Goal: Task Accomplishment & Management: Manage account settings

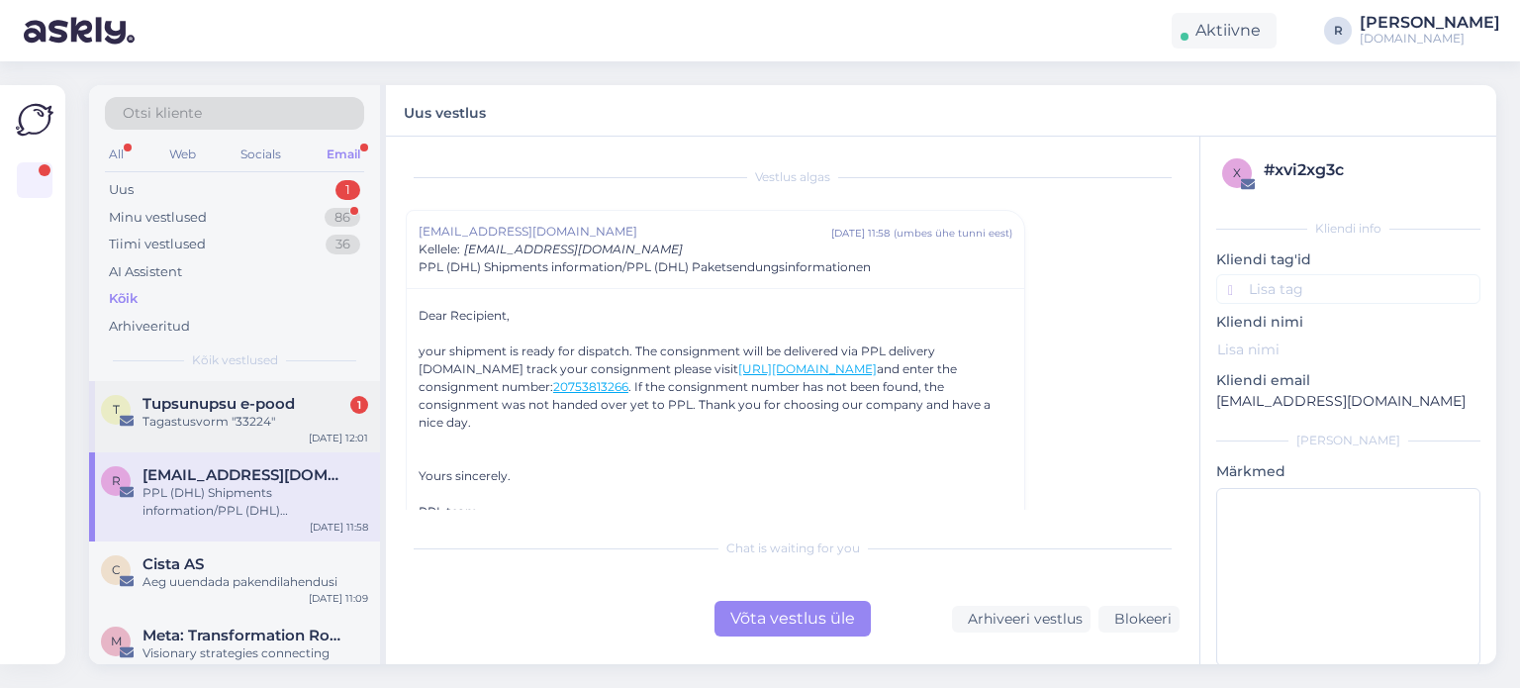
scroll to position [320, 0]
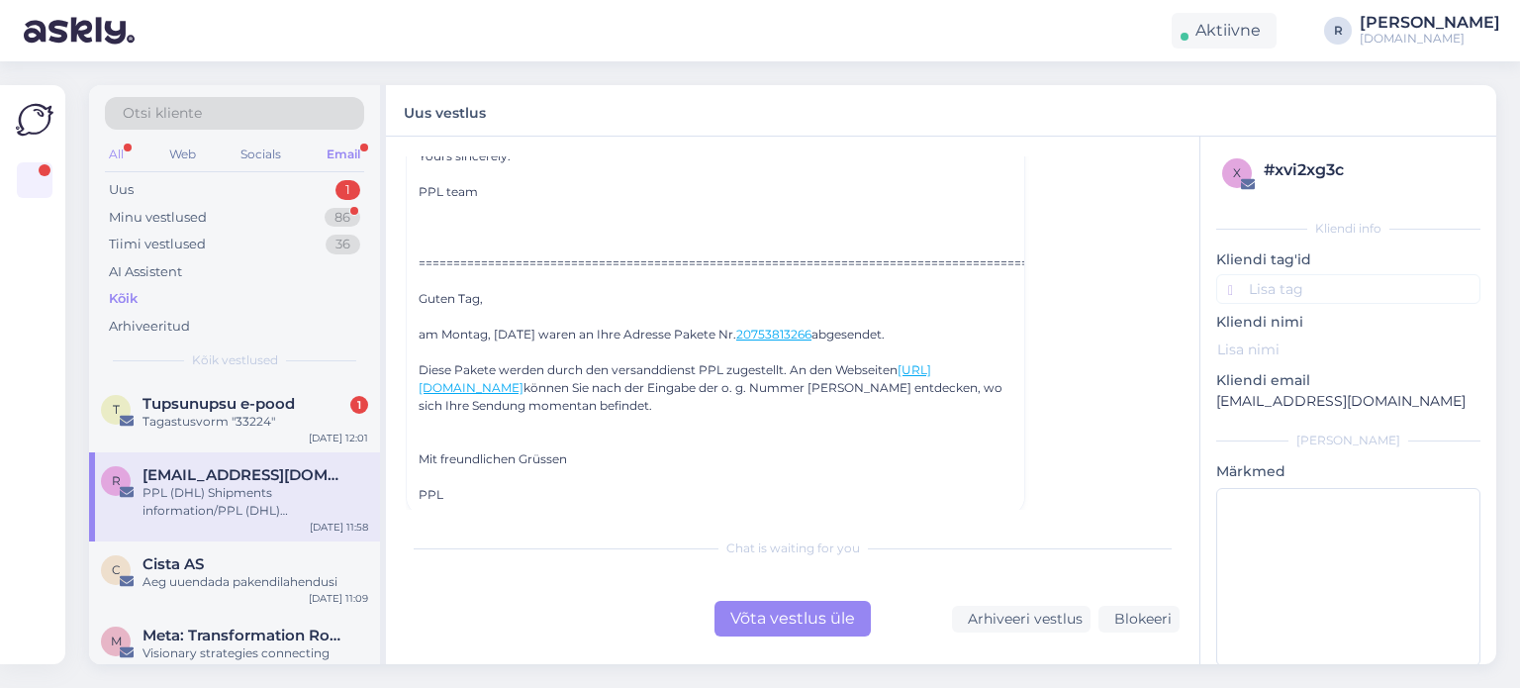
click at [124, 149] on div "All" at bounding box center [116, 155] width 23 height 26
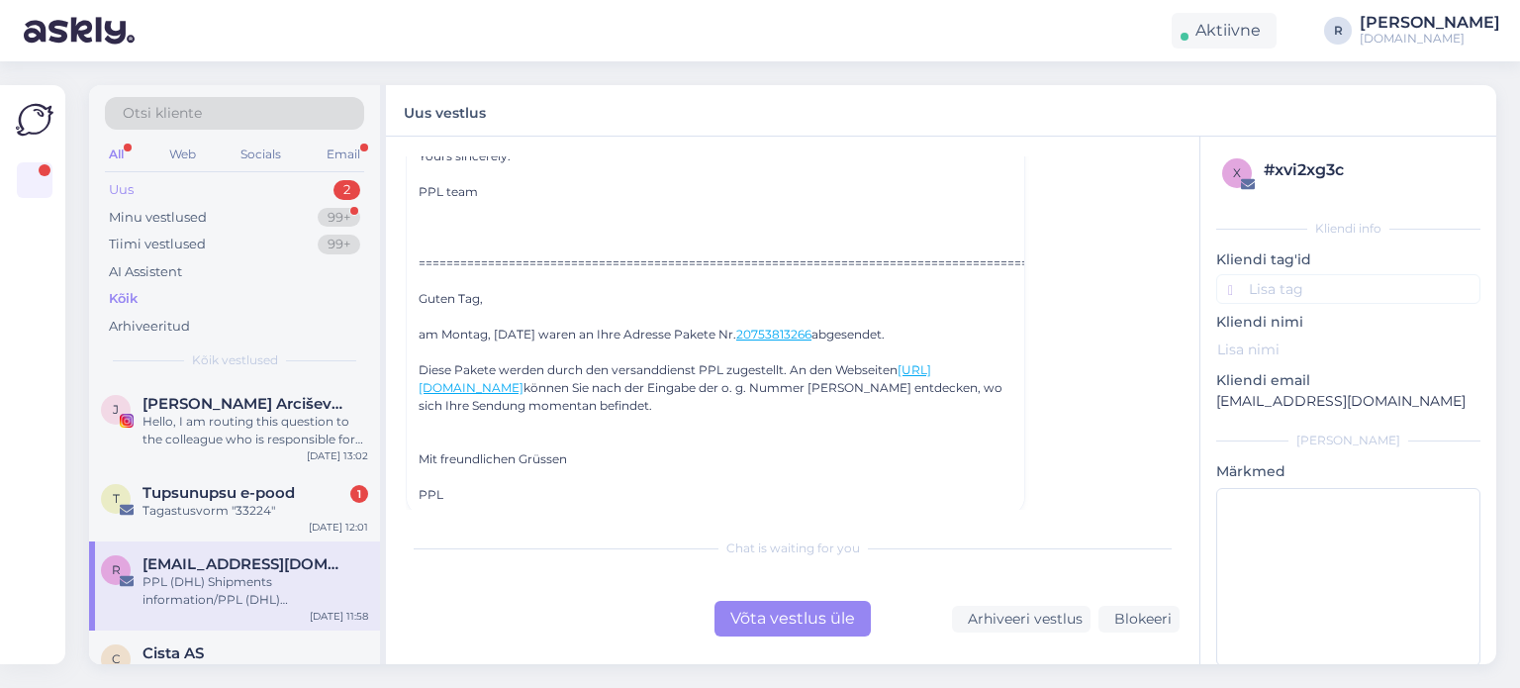
click at [136, 184] on div "Uus 2" at bounding box center [234, 190] width 259 height 28
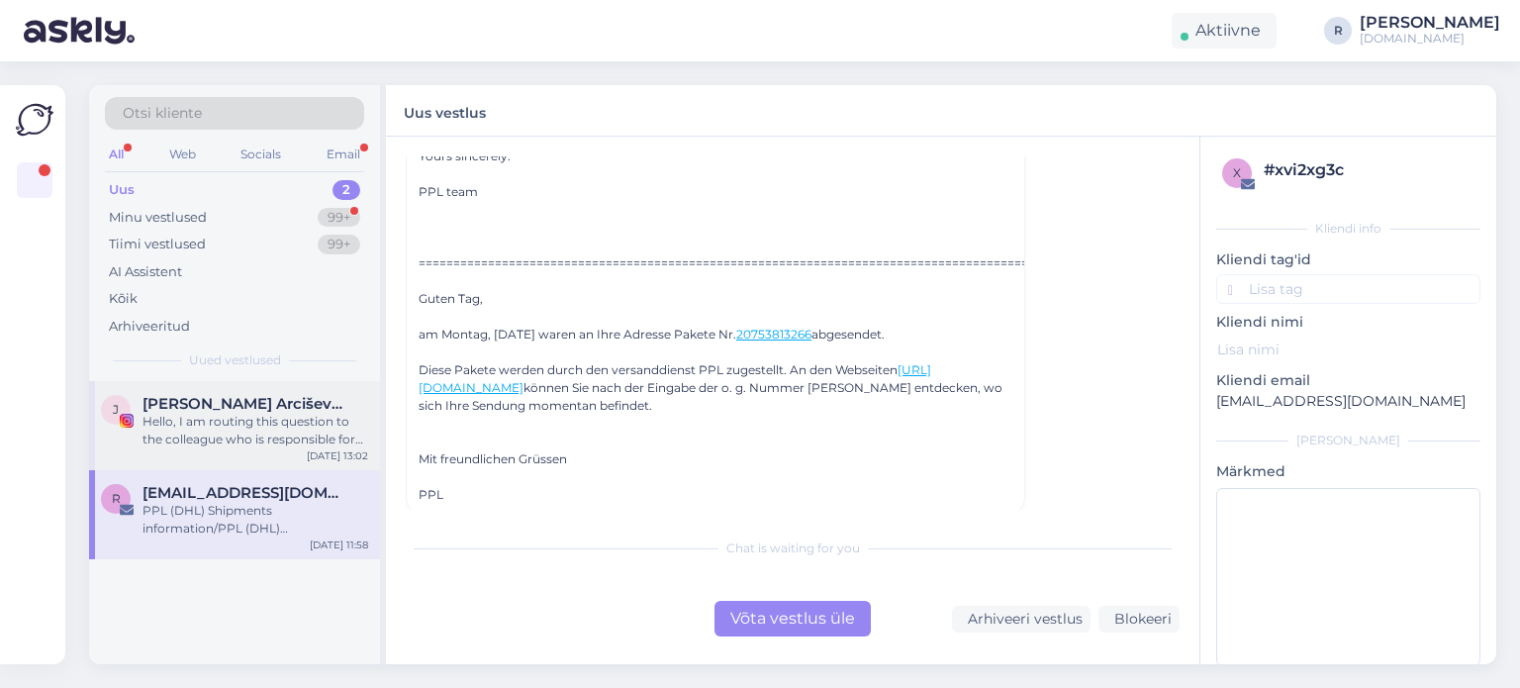
click at [206, 429] on div "Hello, I am routing this question to the colleague who is responsible for this …" at bounding box center [256, 431] width 226 height 36
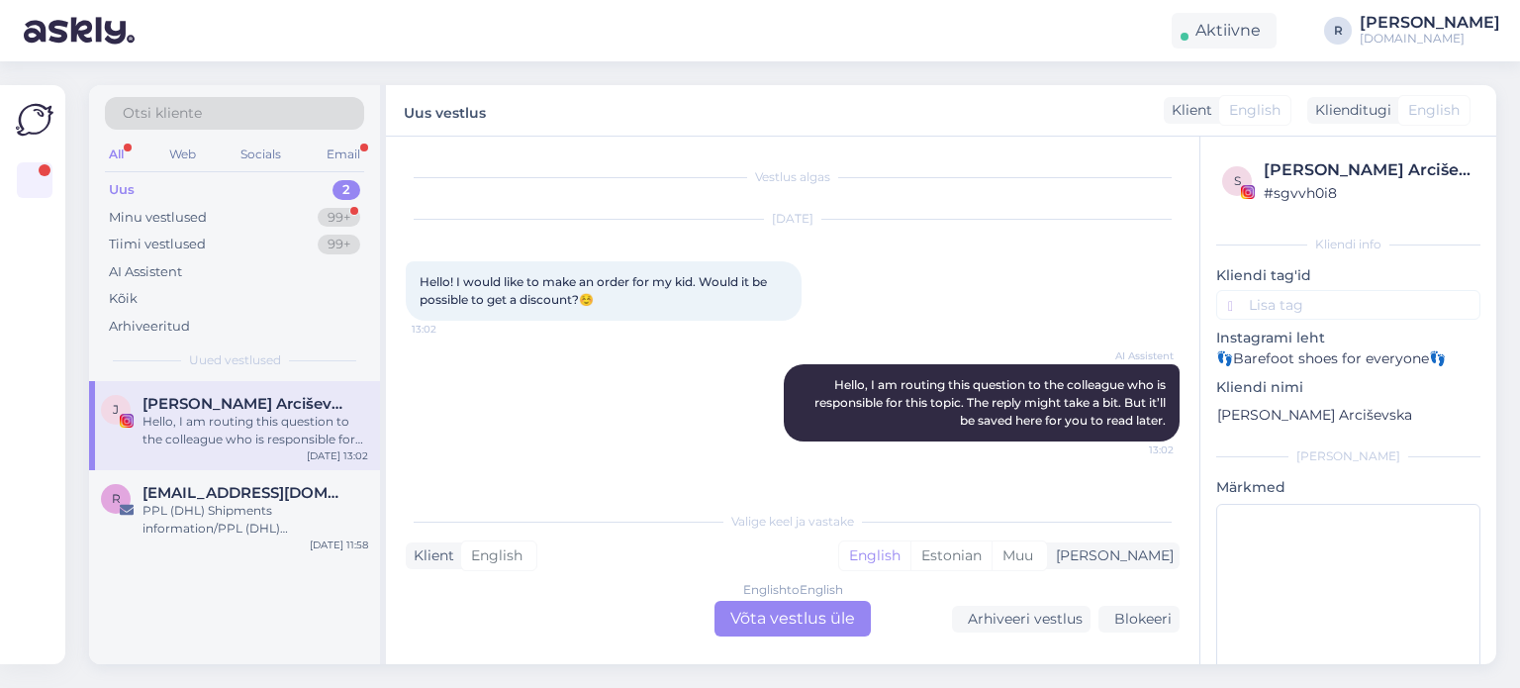
click at [772, 627] on div "English to English Võta vestlus üle" at bounding box center [793, 619] width 156 height 36
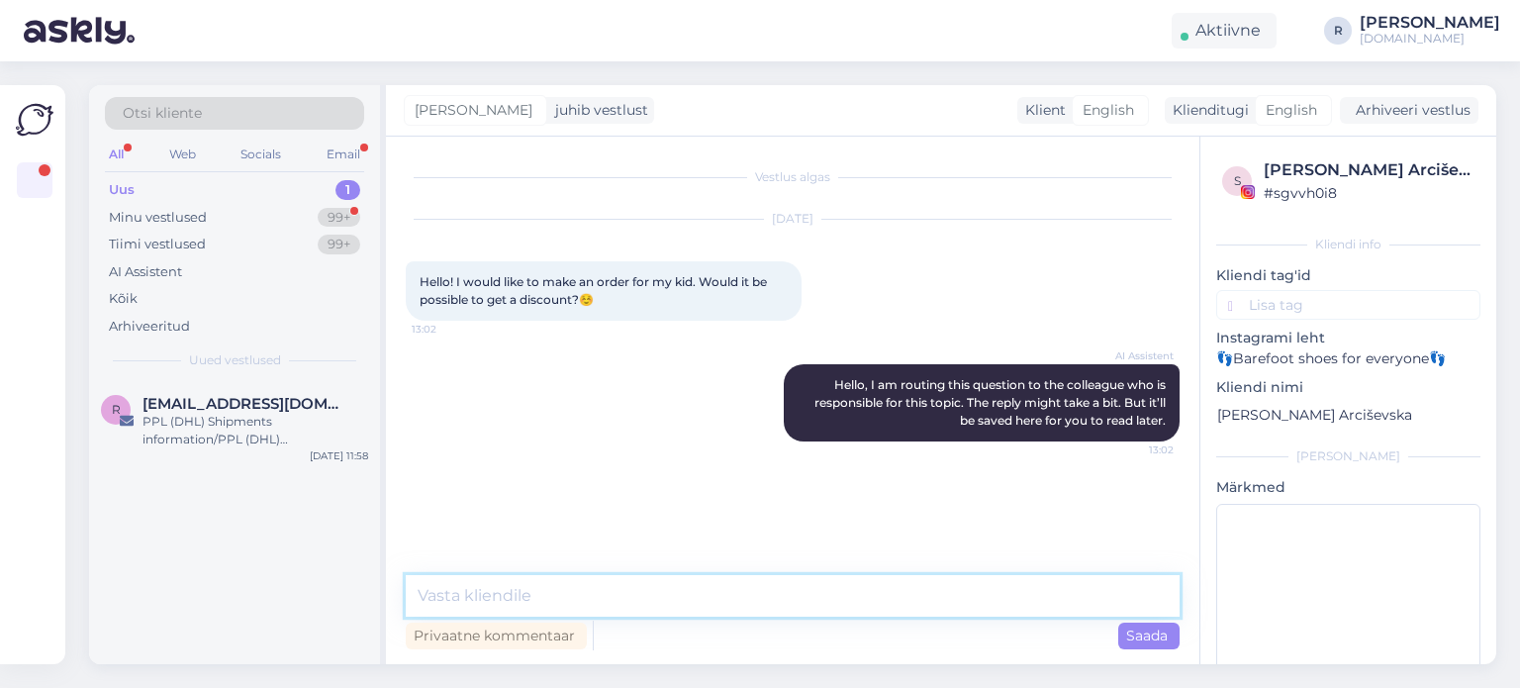
click at [675, 601] on textarea at bounding box center [793, 596] width 774 height 42
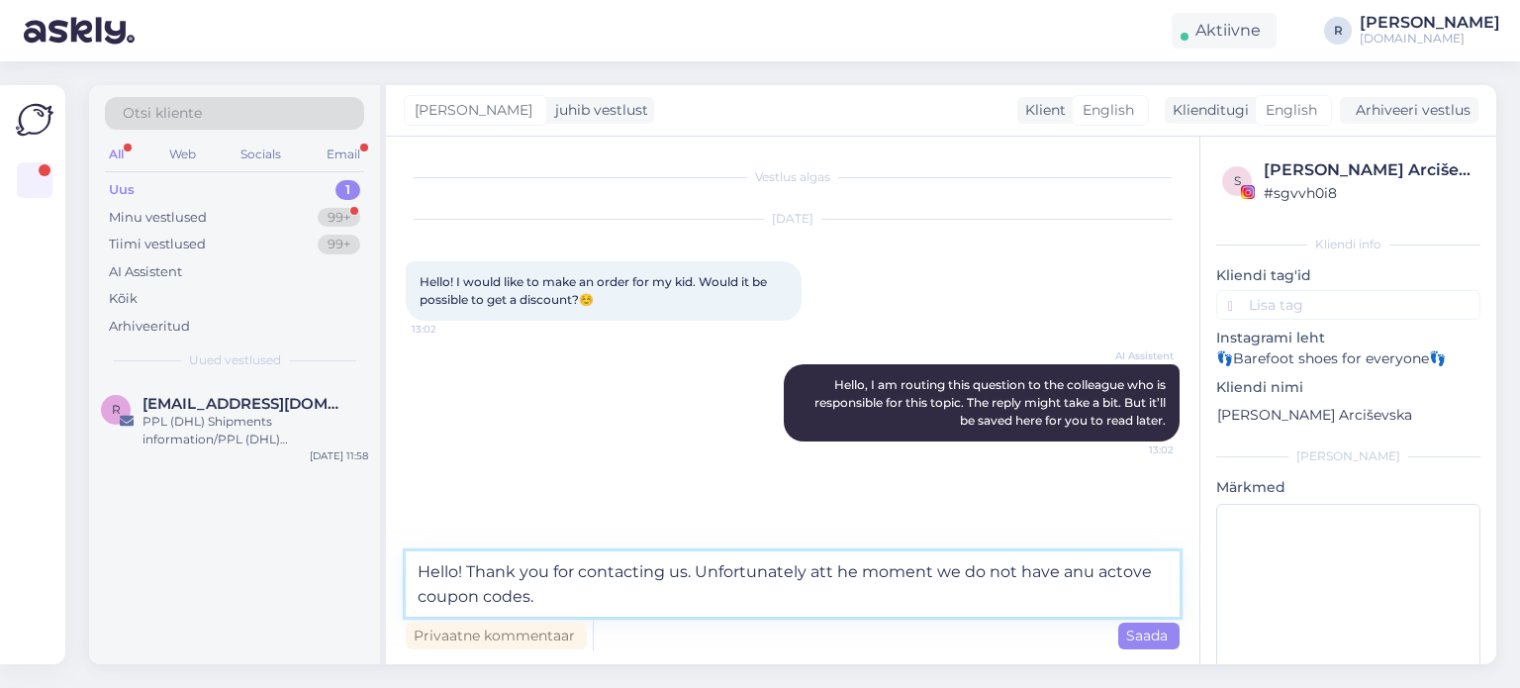
click at [827, 582] on textarea "Hello! Thank you for contacting us. Unfortunately att he moment we do not have …" at bounding box center [793, 583] width 774 height 65
click at [1089, 574] on textarea "Hello! Thank you for contacting us. Unfortunately at the moment we do not have …" at bounding box center [793, 583] width 774 height 65
click at [664, 598] on textarea "Hello! Thank you for contacting us. Unfortunately at the moment we do not have …" at bounding box center [793, 583] width 774 height 65
type textarea "Hello! Thank you for contacting us. Unfortunately at the moment we do not have …"
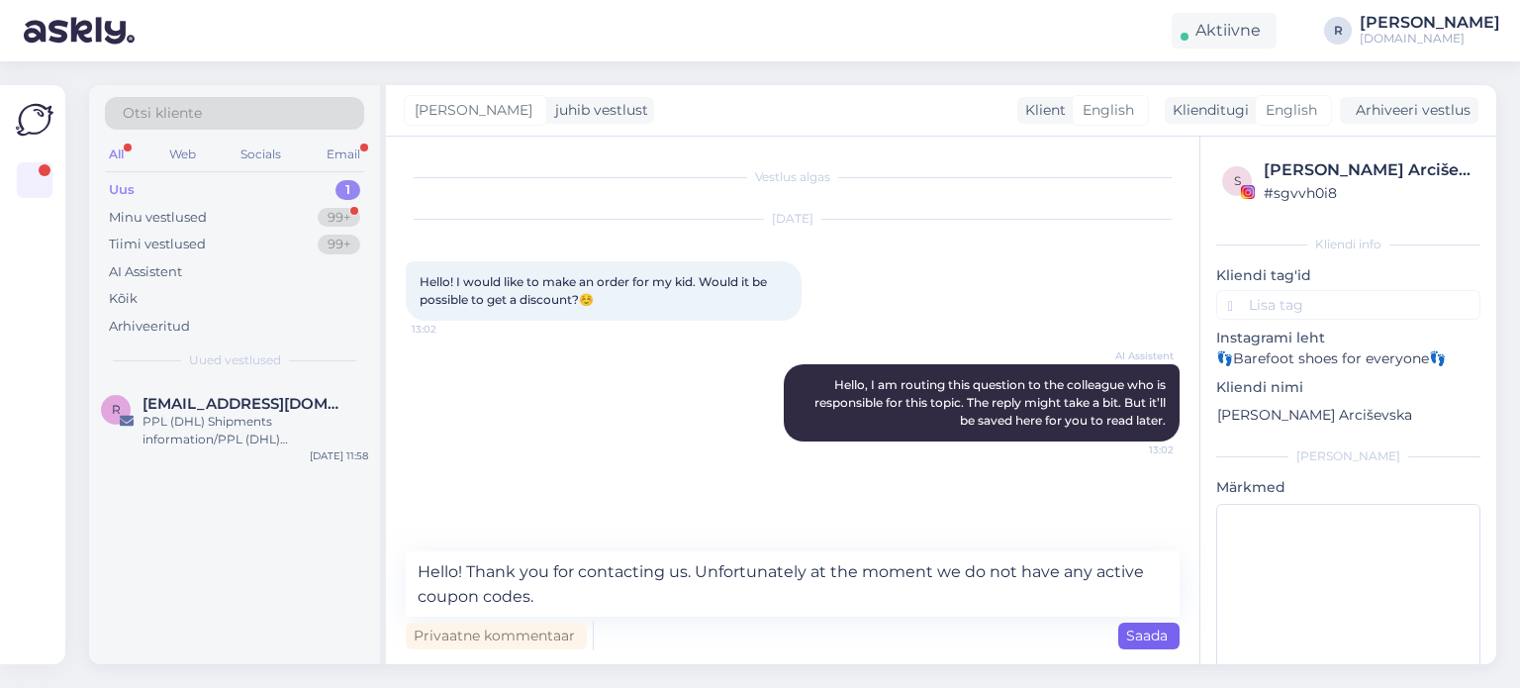
click at [1147, 635] on span "Saada" at bounding box center [1149, 636] width 46 height 18
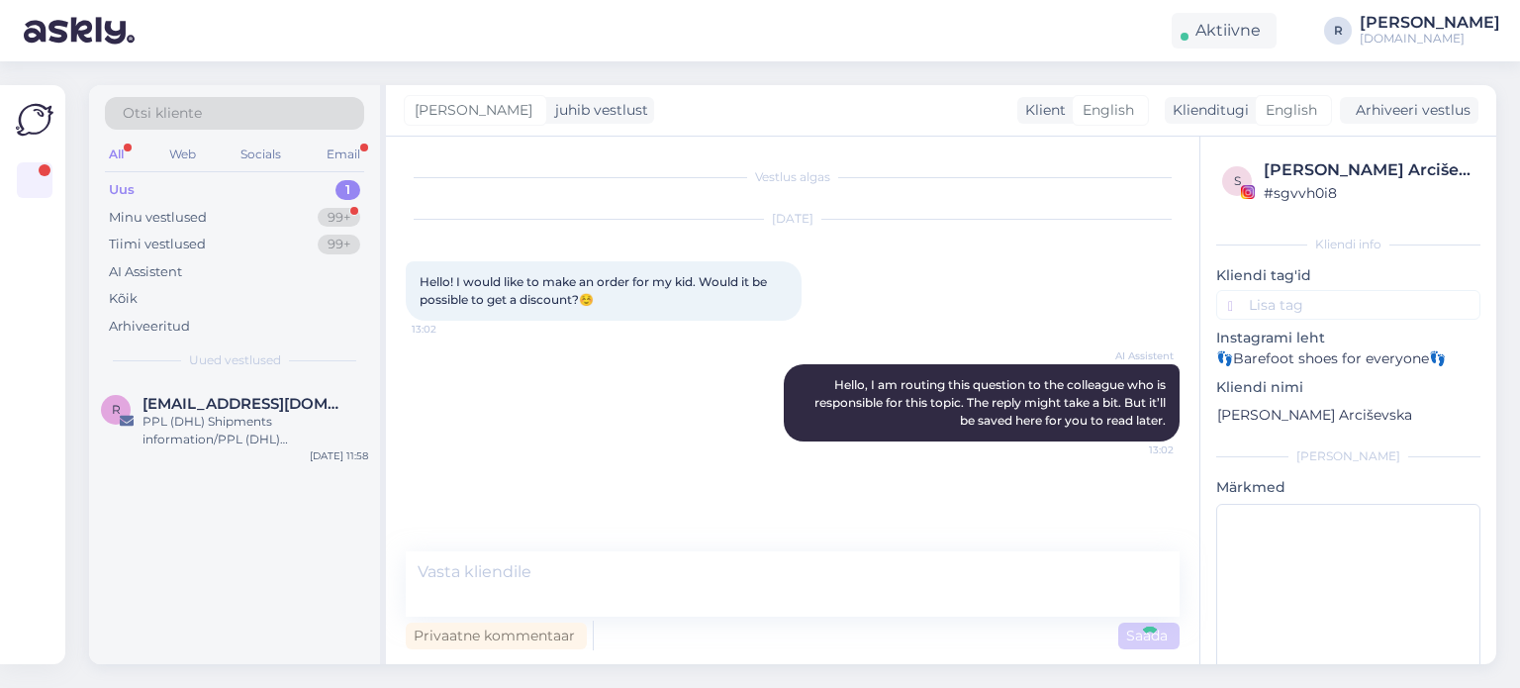
scroll to position [8, 0]
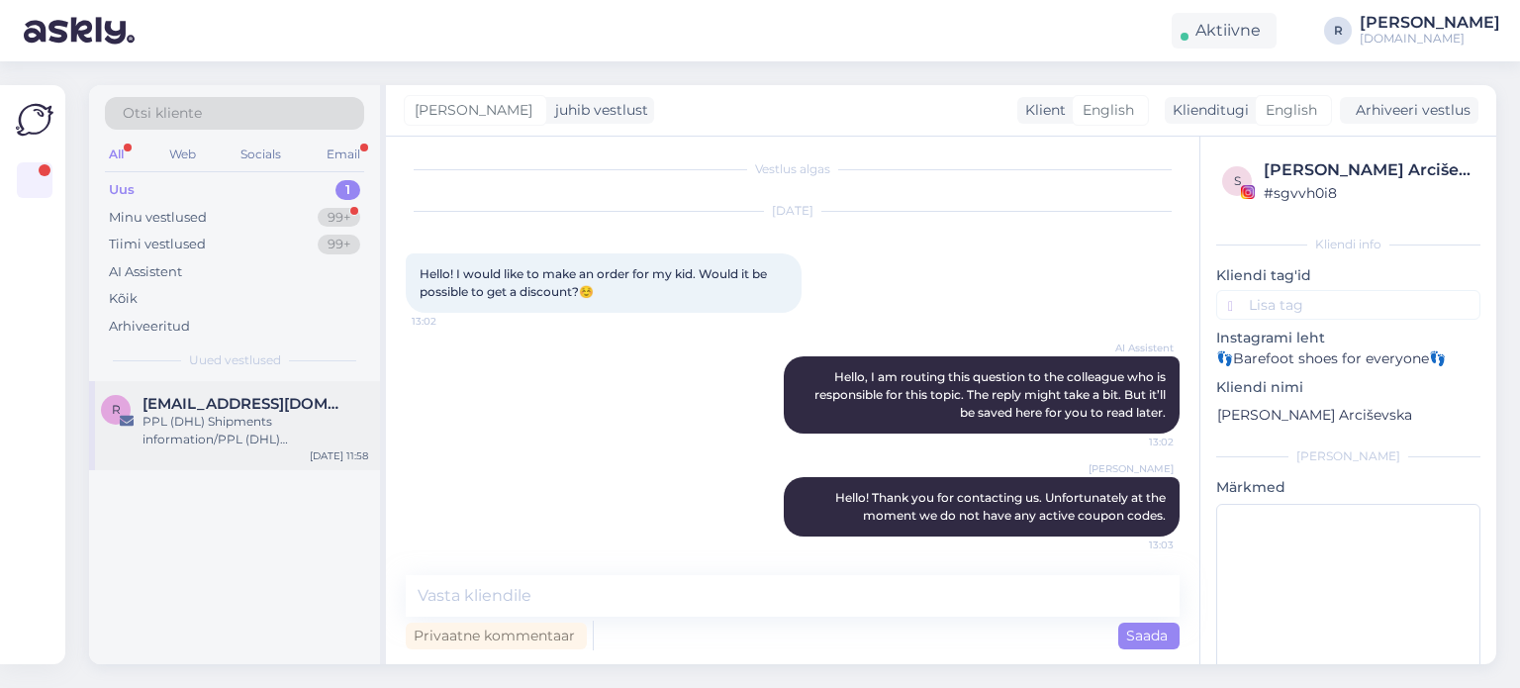
click at [241, 384] on div "r [EMAIL_ADDRESS][DOMAIN_NAME] PPL (DHL) Shipments information/PPL (DHL) Pakets…" at bounding box center [234, 425] width 291 height 89
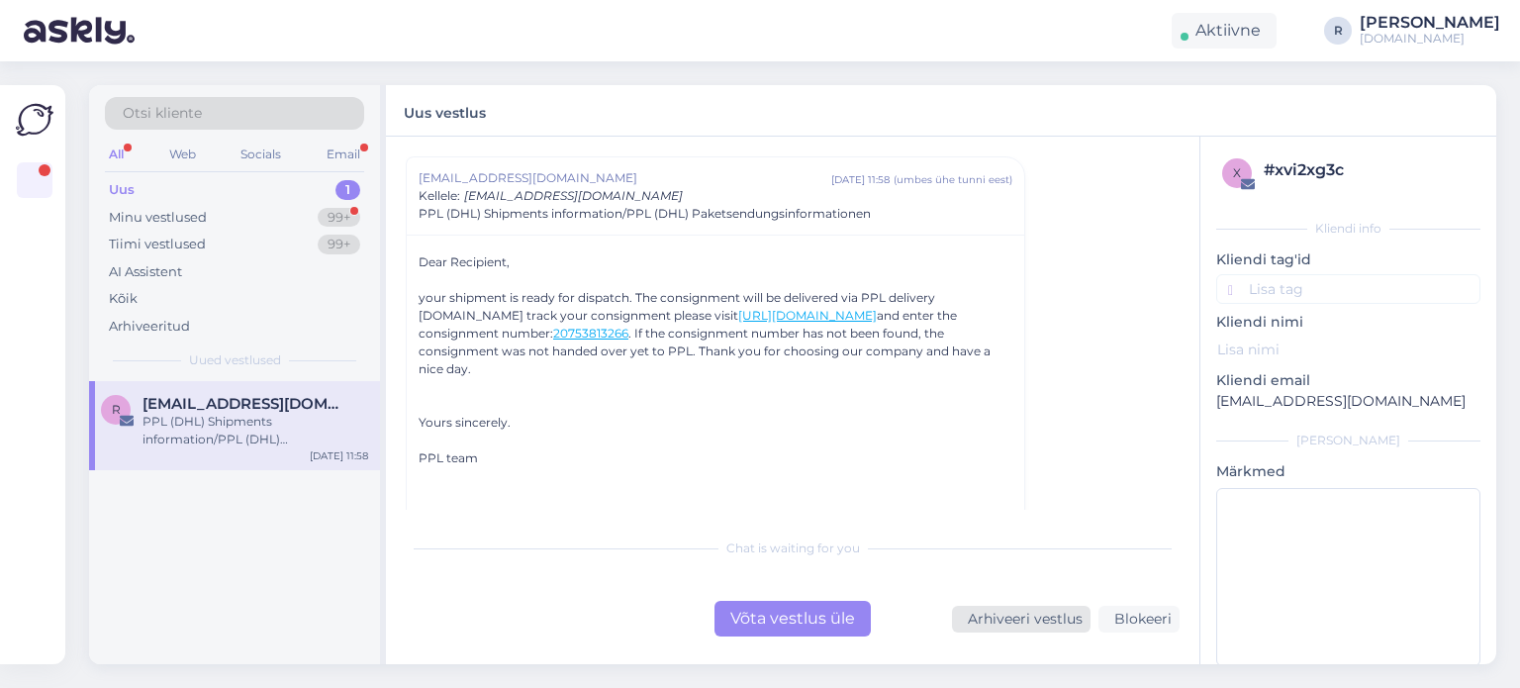
click at [1058, 616] on div "Arhiveeri vestlus" at bounding box center [1021, 619] width 139 height 27
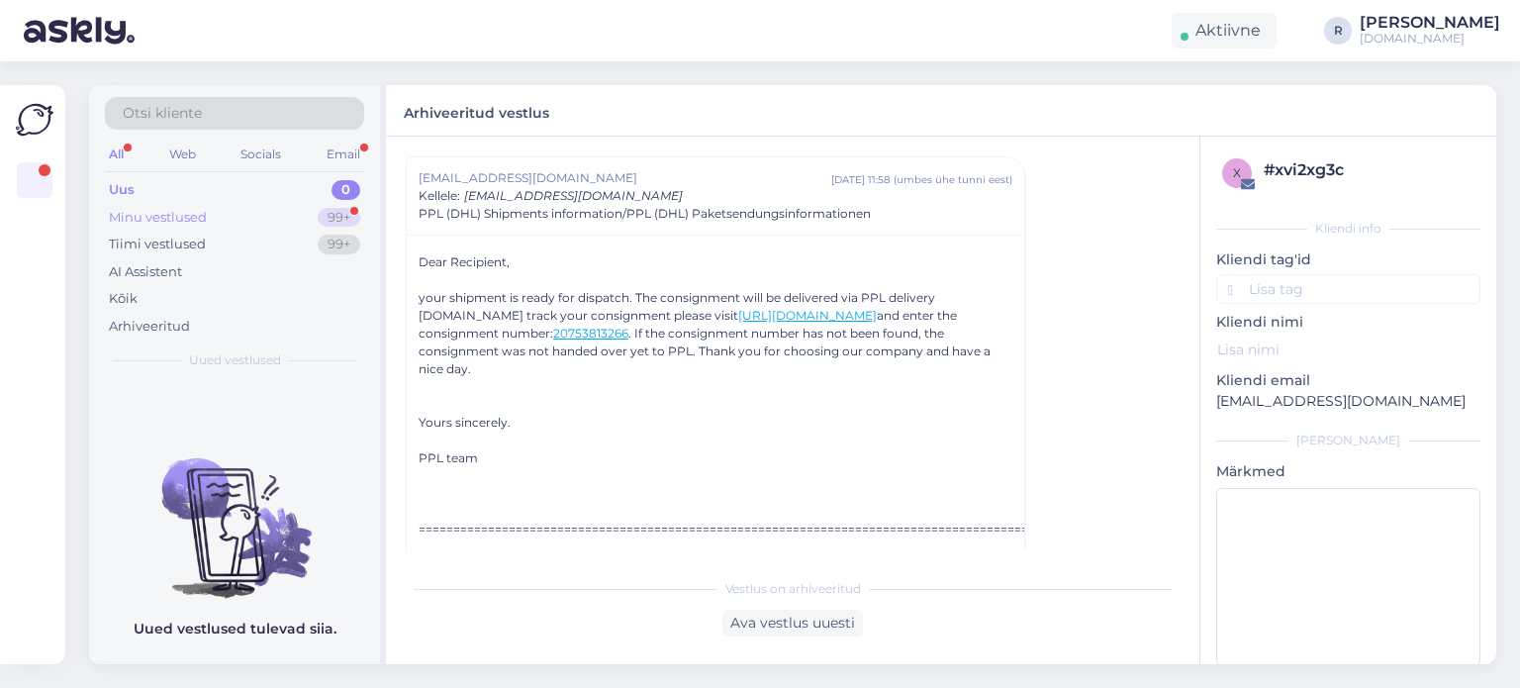
click at [220, 217] on div "Minu vestlused 99+" at bounding box center [234, 218] width 259 height 28
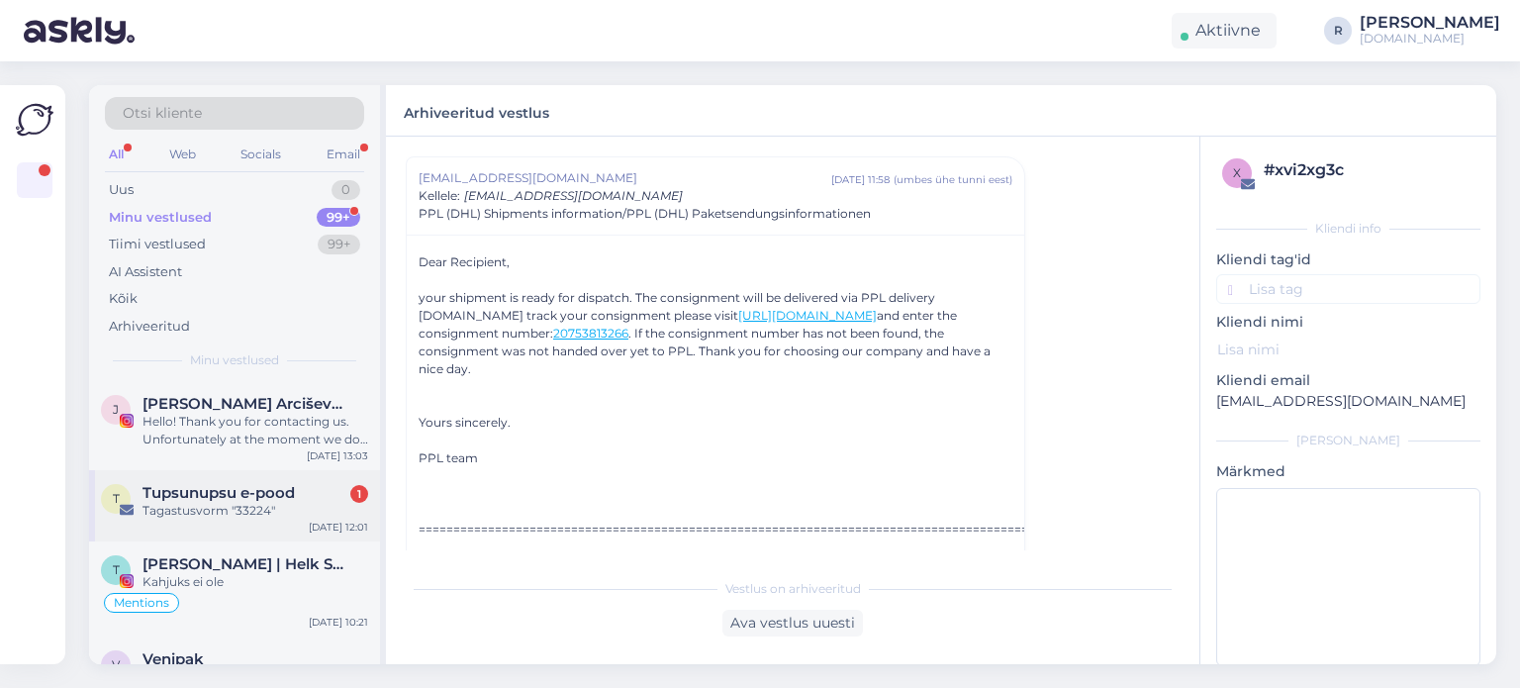
click at [203, 487] on span "Tupsunupsu e-pood" at bounding box center [219, 493] width 152 height 18
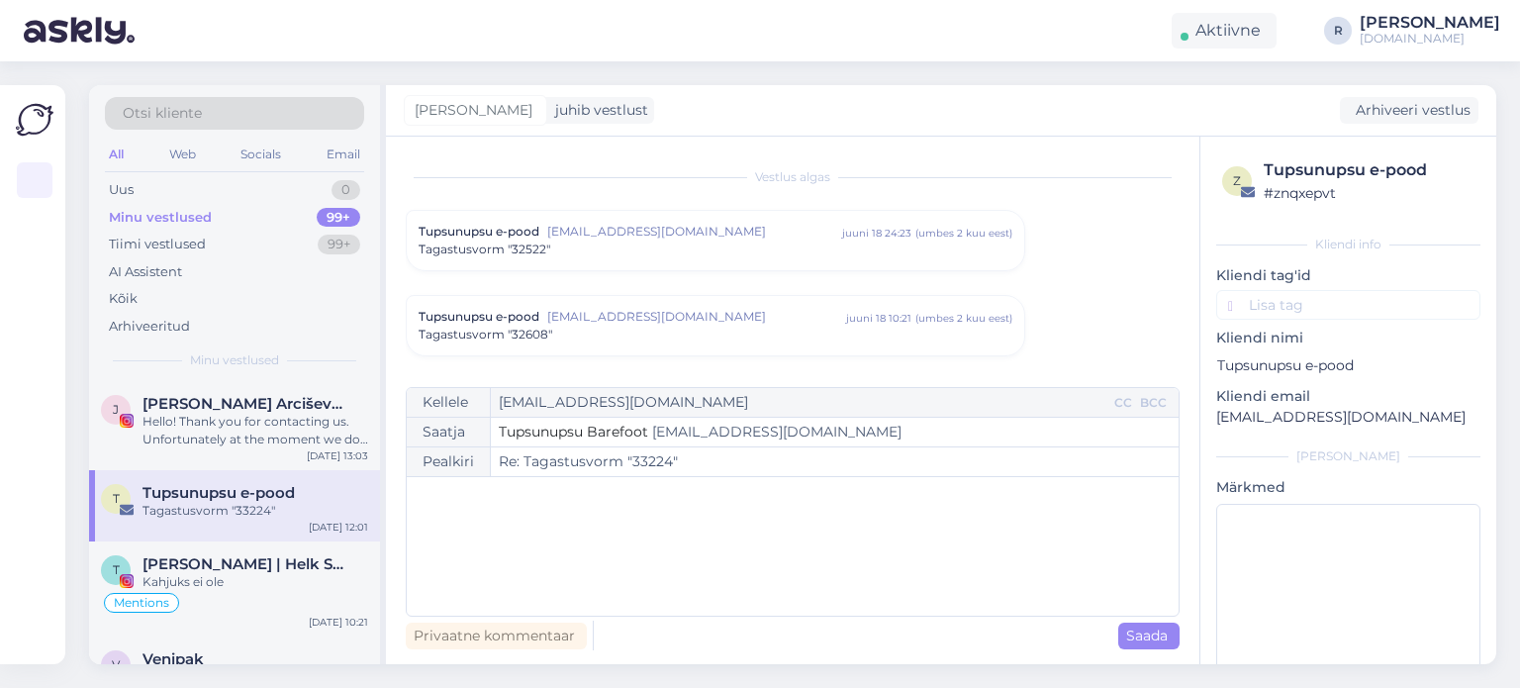
scroll to position [8412, 0]
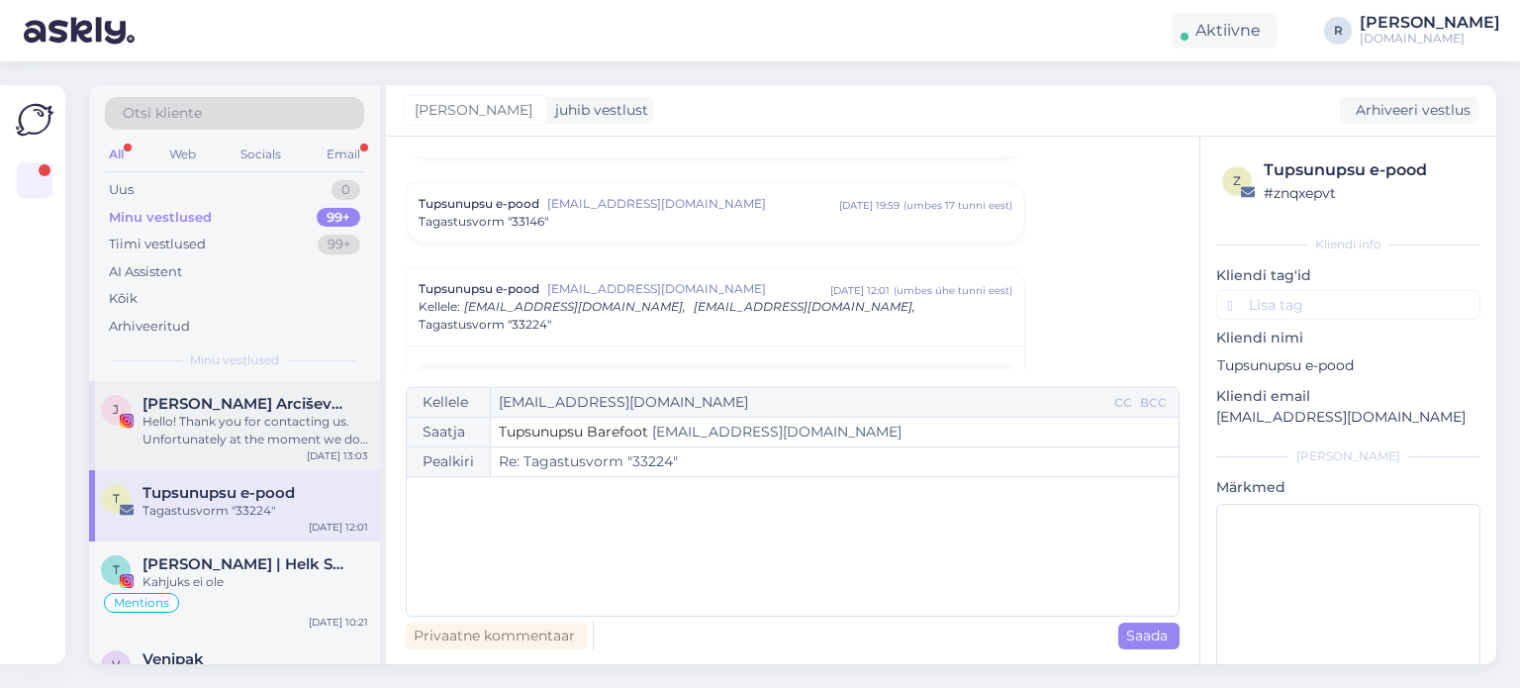
click at [233, 404] on span "[PERSON_NAME] Arciševska" at bounding box center [246, 404] width 206 height 18
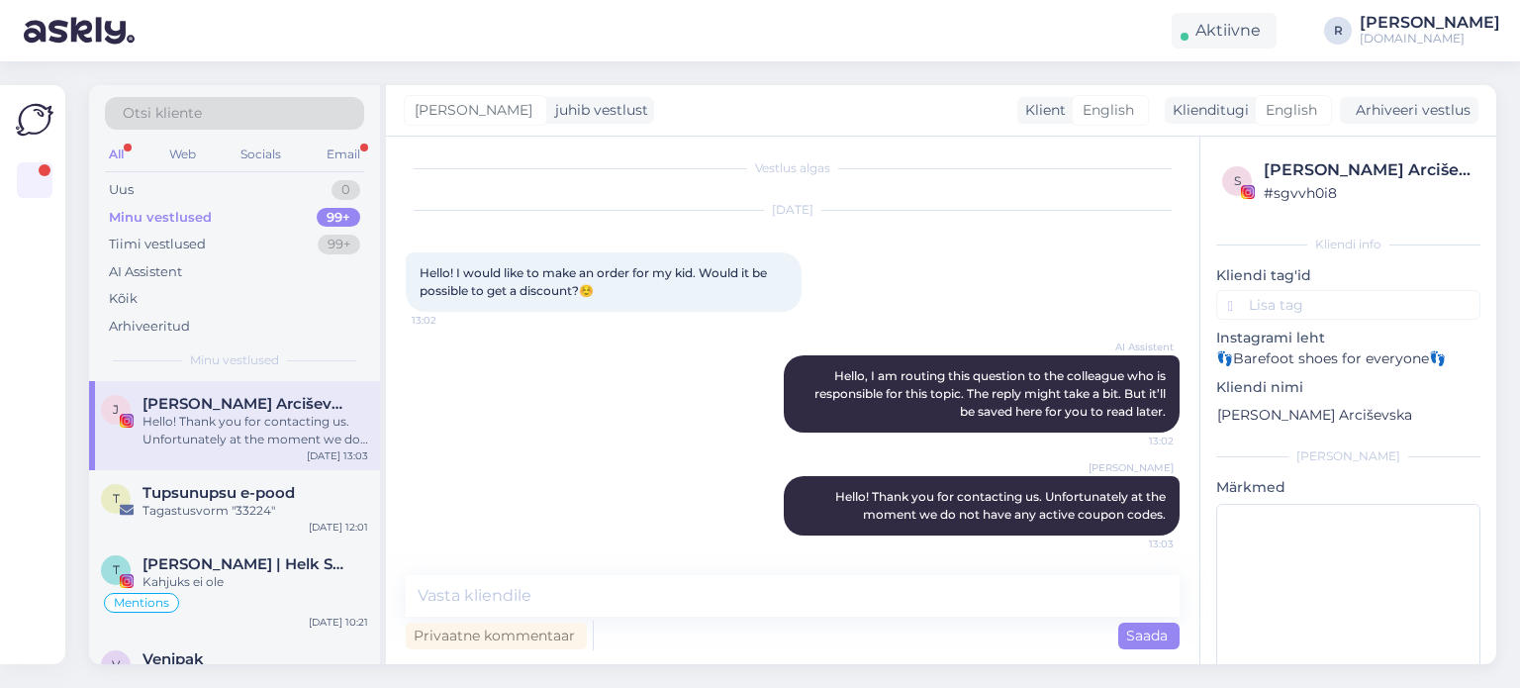
scroll to position [8, 0]
click at [347, 146] on div "Email" at bounding box center [344, 155] width 42 height 26
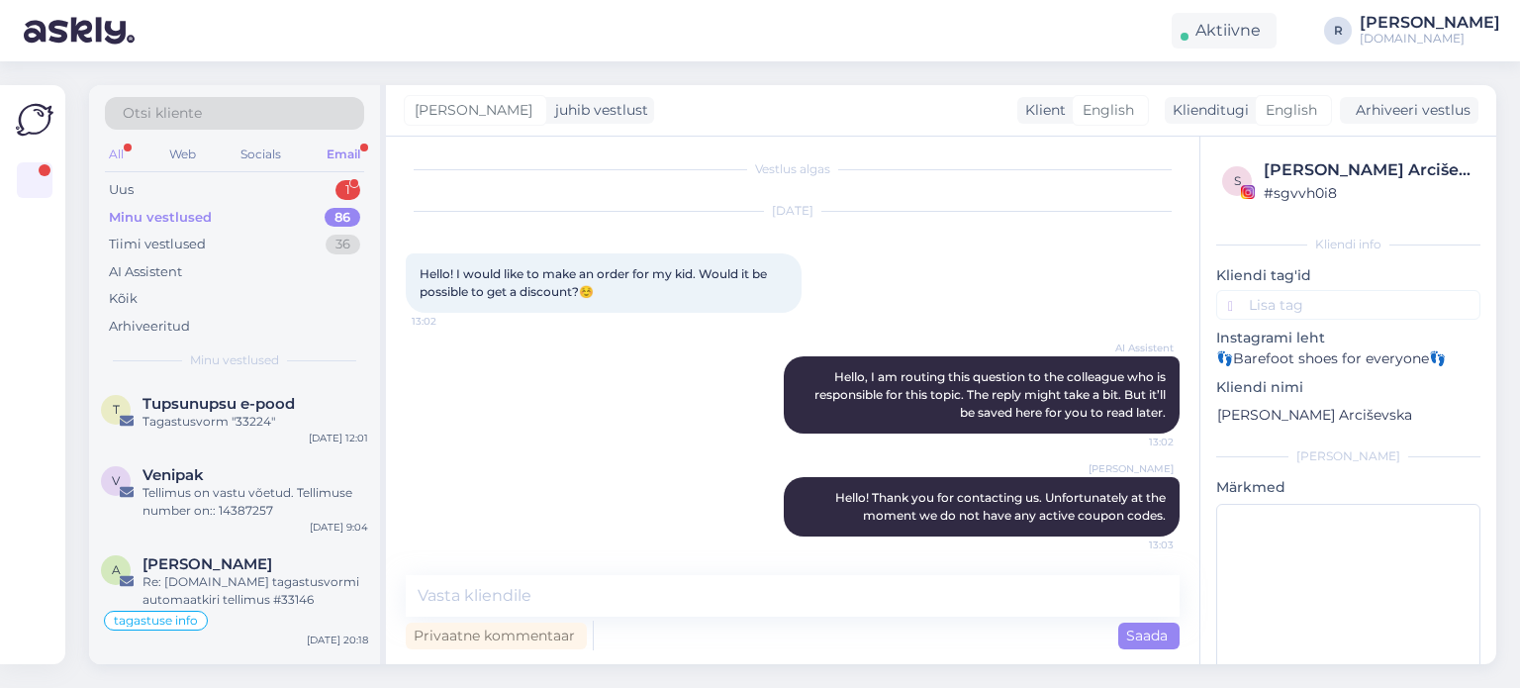
click at [125, 156] on div "All" at bounding box center [116, 155] width 23 height 26
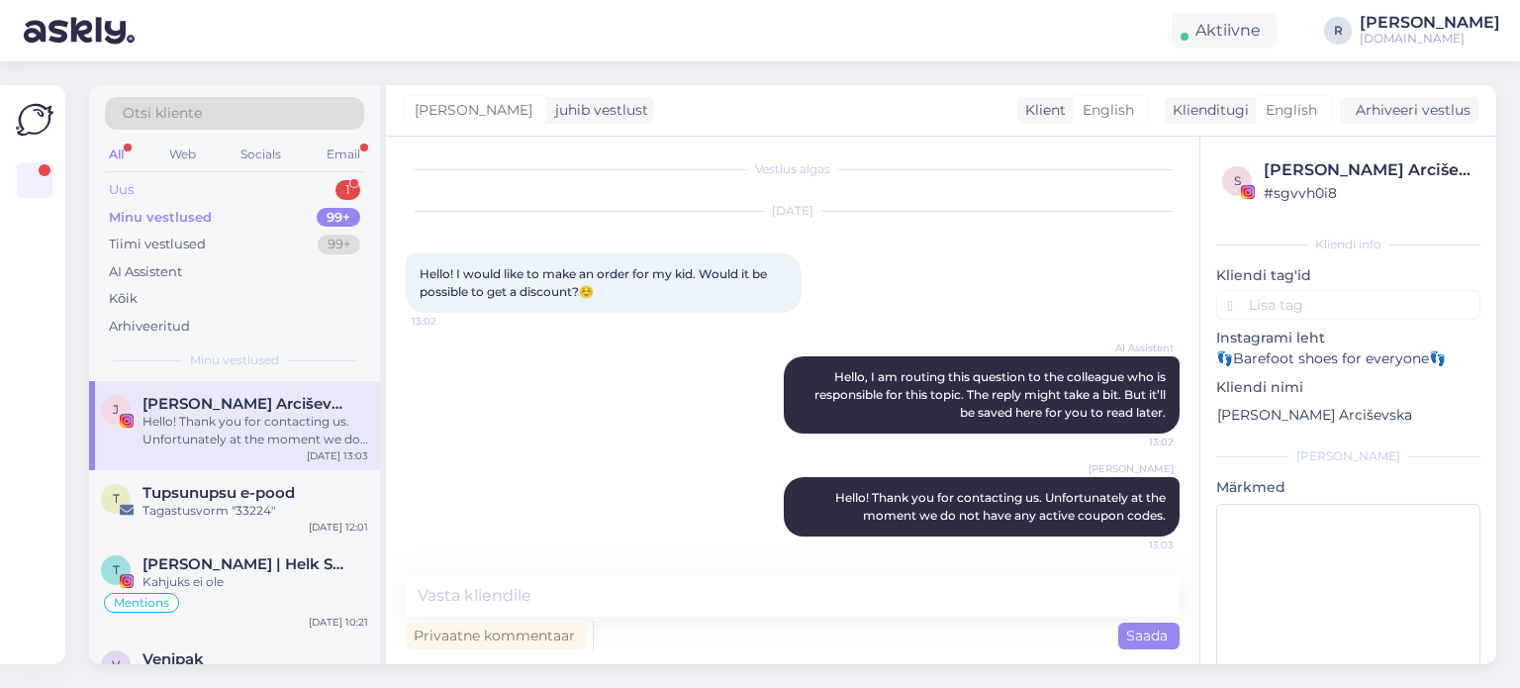
click at [351, 191] on div "1" at bounding box center [348, 190] width 25 height 20
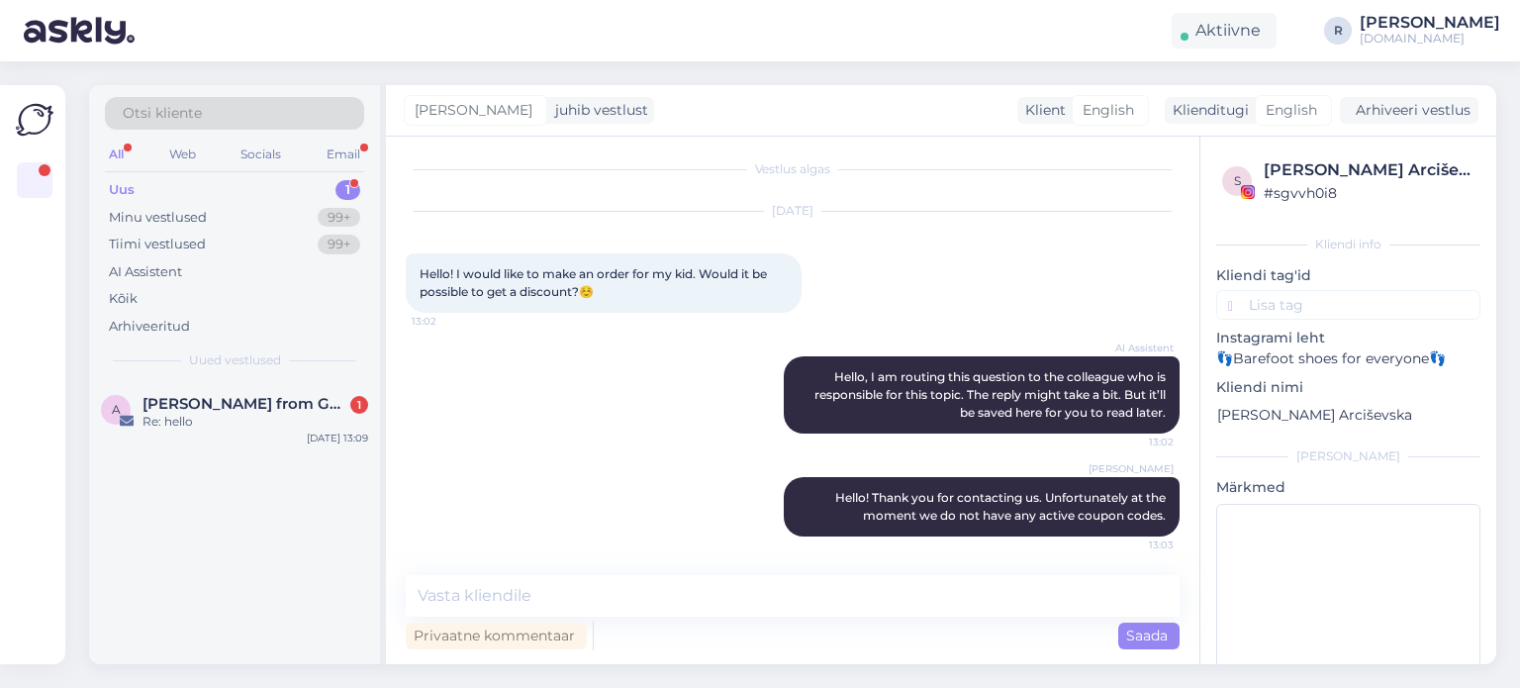
drag, startPoint x: 252, startPoint y: 363, endPoint x: 246, endPoint y: 372, distance: 10.7
click at [251, 363] on span "Uued vestlused" at bounding box center [235, 360] width 92 height 18
click at [226, 410] on span "[PERSON_NAME] from GTranslate" at bounding box center [246, 404] width 206 height 18
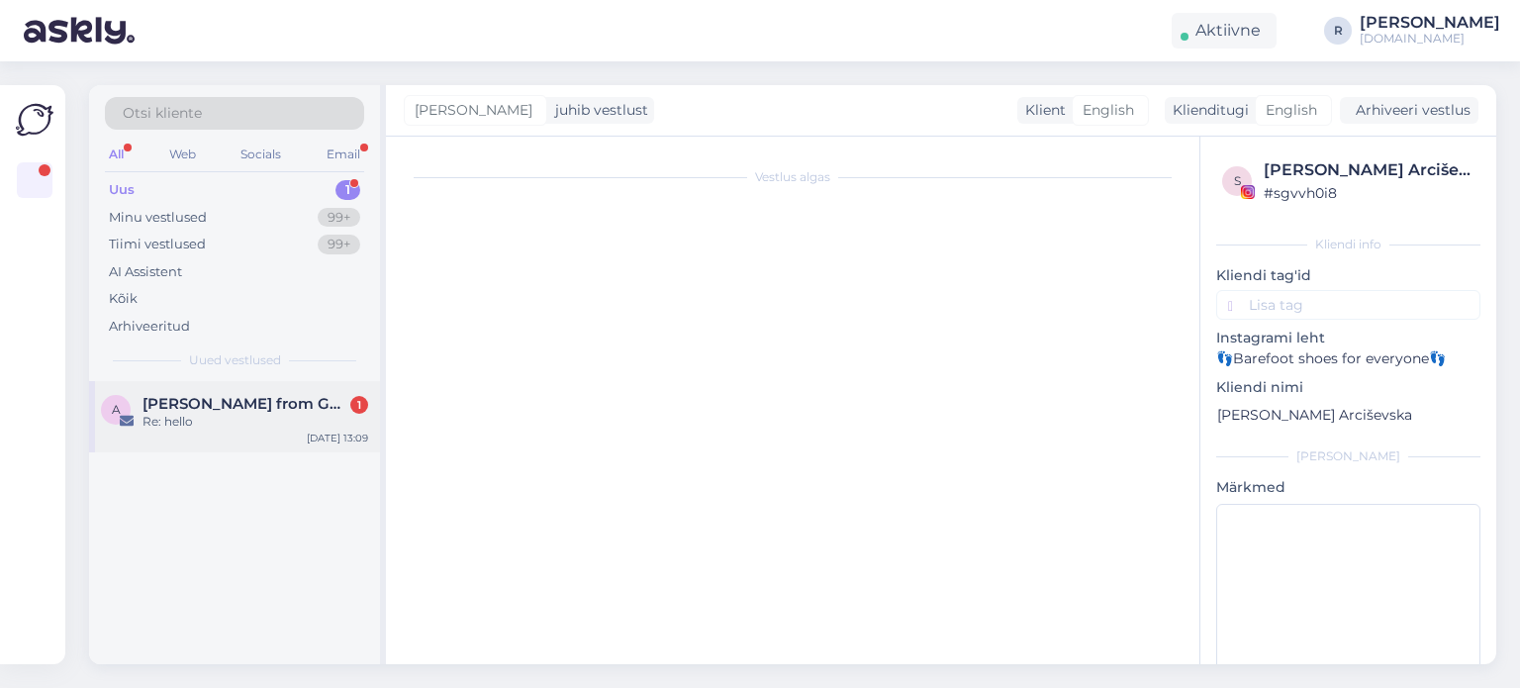
scroll to position [11, 0]
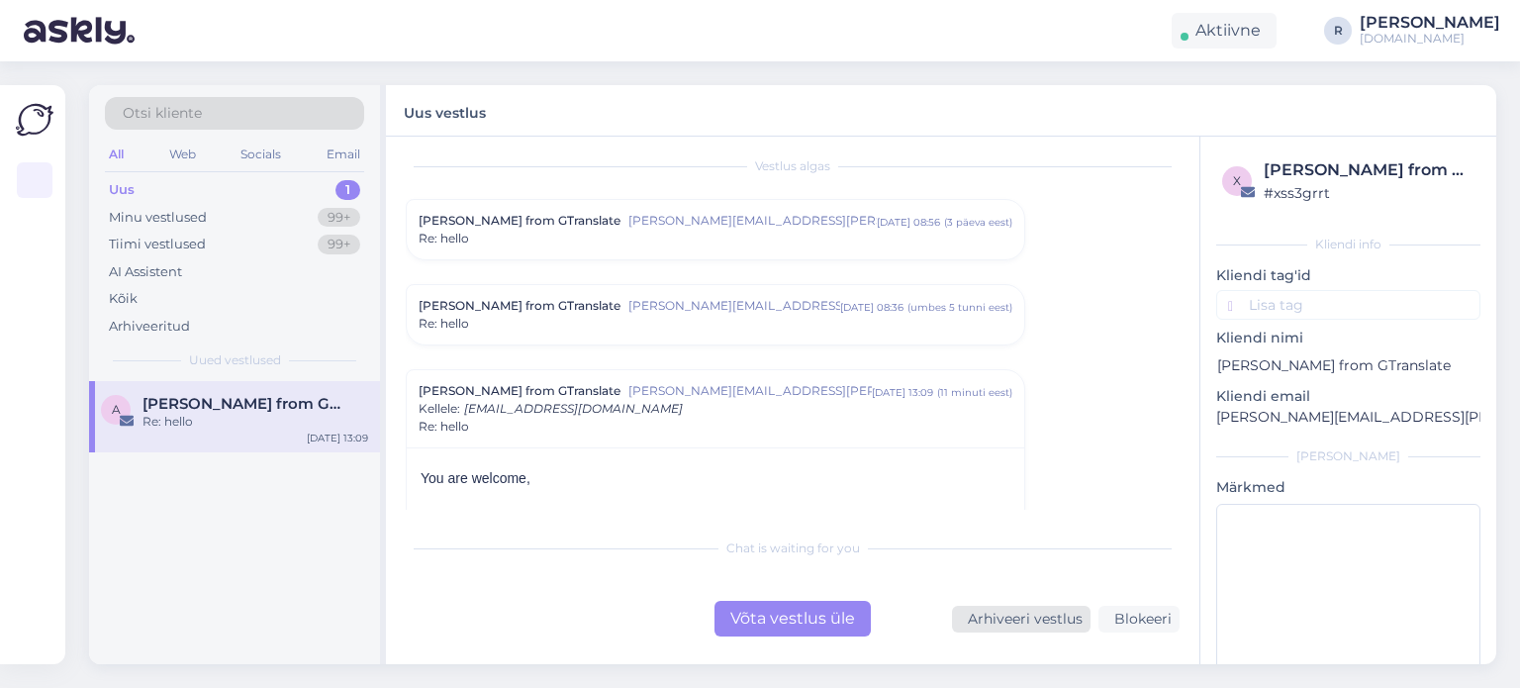
click at [1039, 621] on div "Arhiveeri vestlus" at bounding box center [1021, 619] width 139 height 27
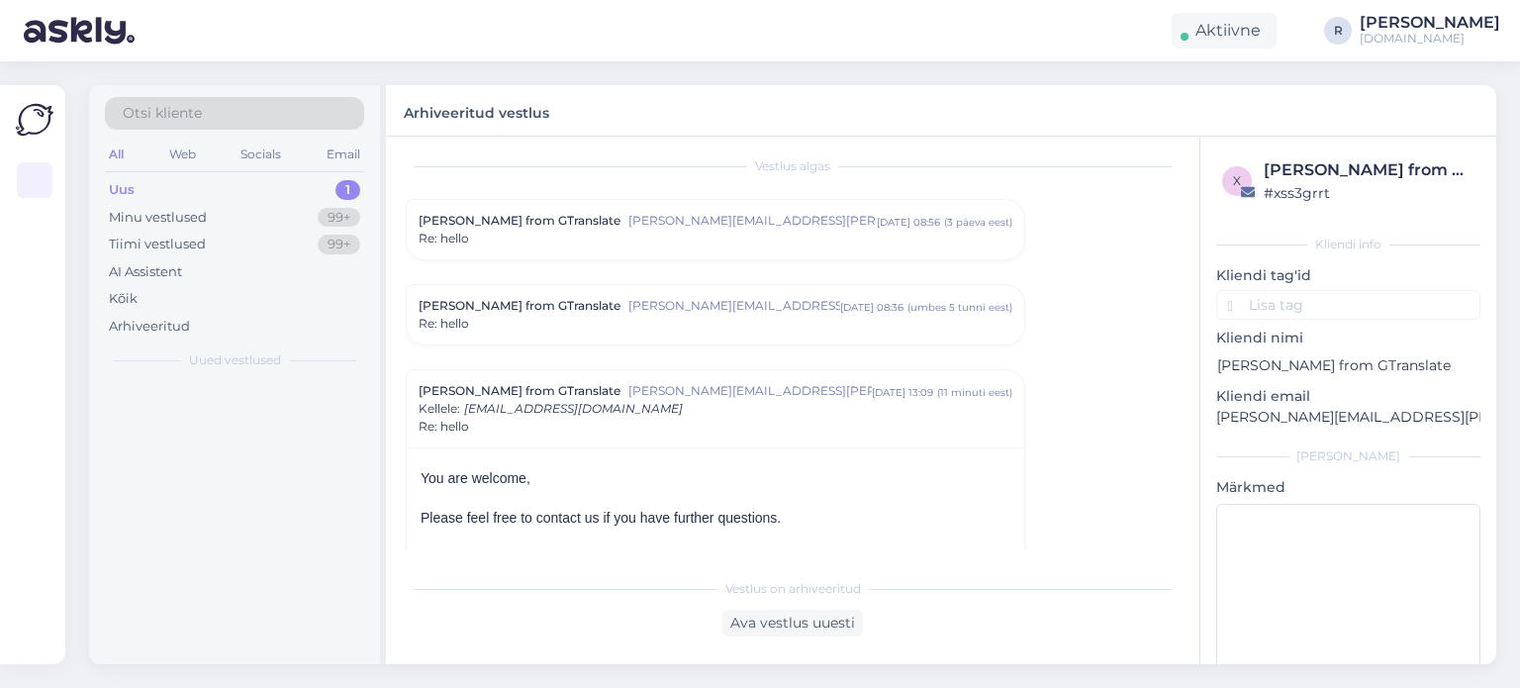
scroll to position [128, 0]
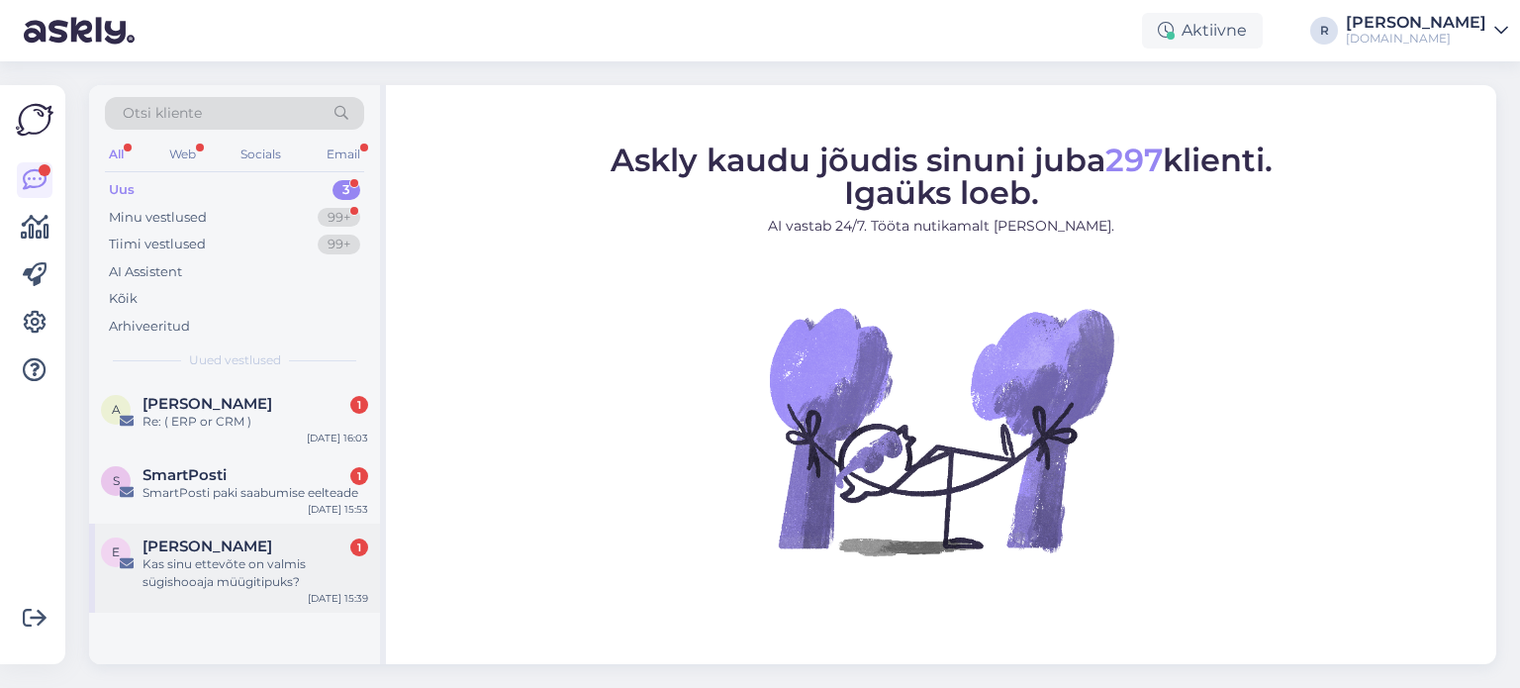
click at [214, 565] on div "Kas sinu ettevõte on valmis sügishooaja müügitipuks?" at bounding box center [256, 573] width 226 height 36
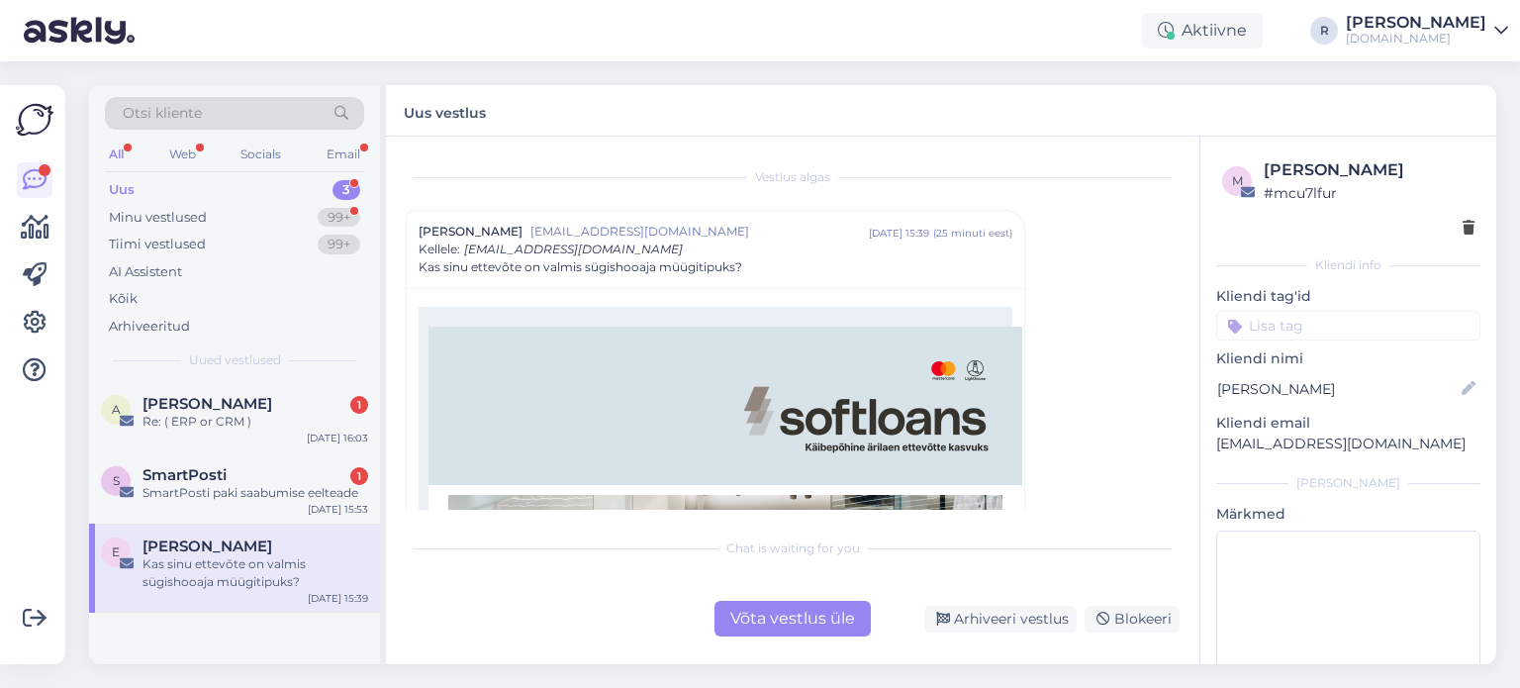
click at [1460, 229] on div "m [PERSON_NAME] # mcu7lfur" at bounding box center [1349, 198] width 264 height 92
click at [1463, 229] on icon at bounding box center [1469, 229] width 12 height 14
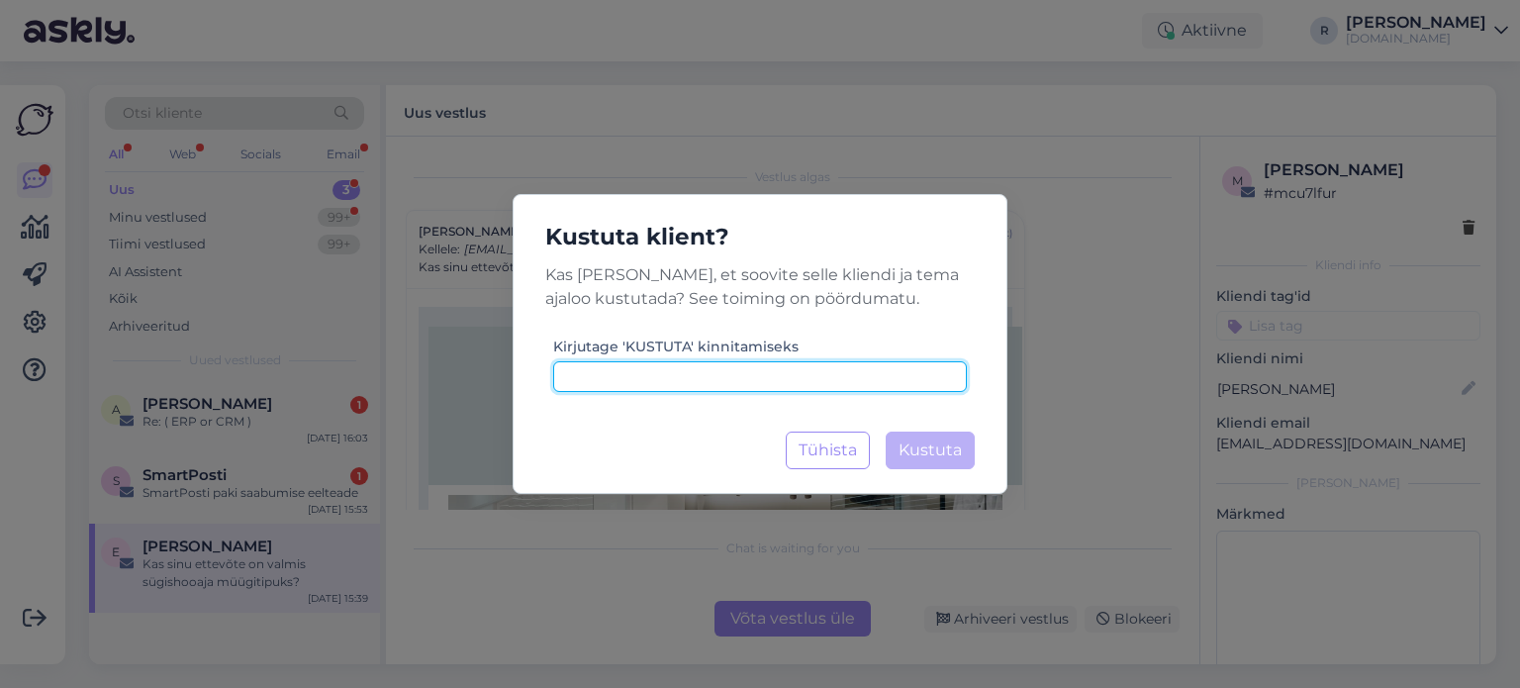
click at [694, 374] on input at bounding box center [760, 376] width 414 height 31
type input "kustuta"
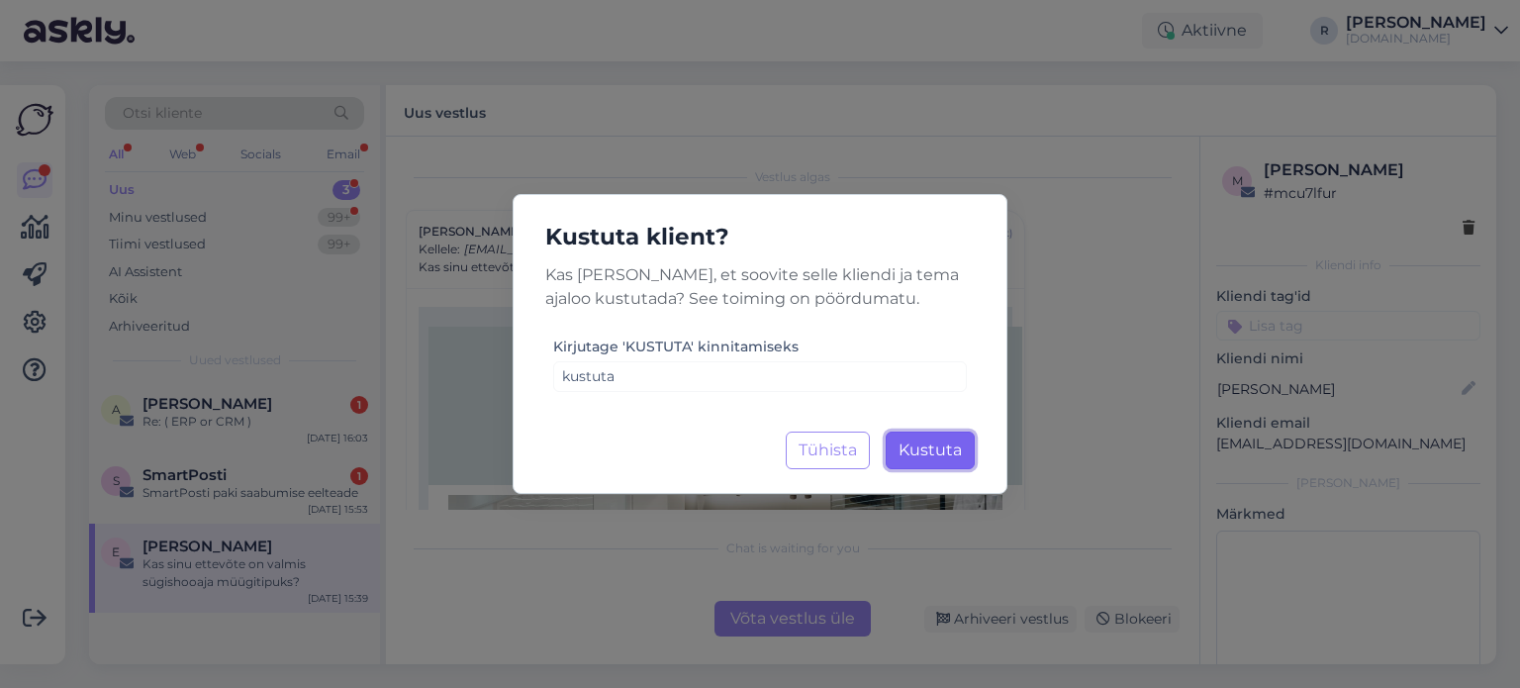
click at [927, 453] on span "Kustuta" at bounding box center [930, 449] width 63 height 19
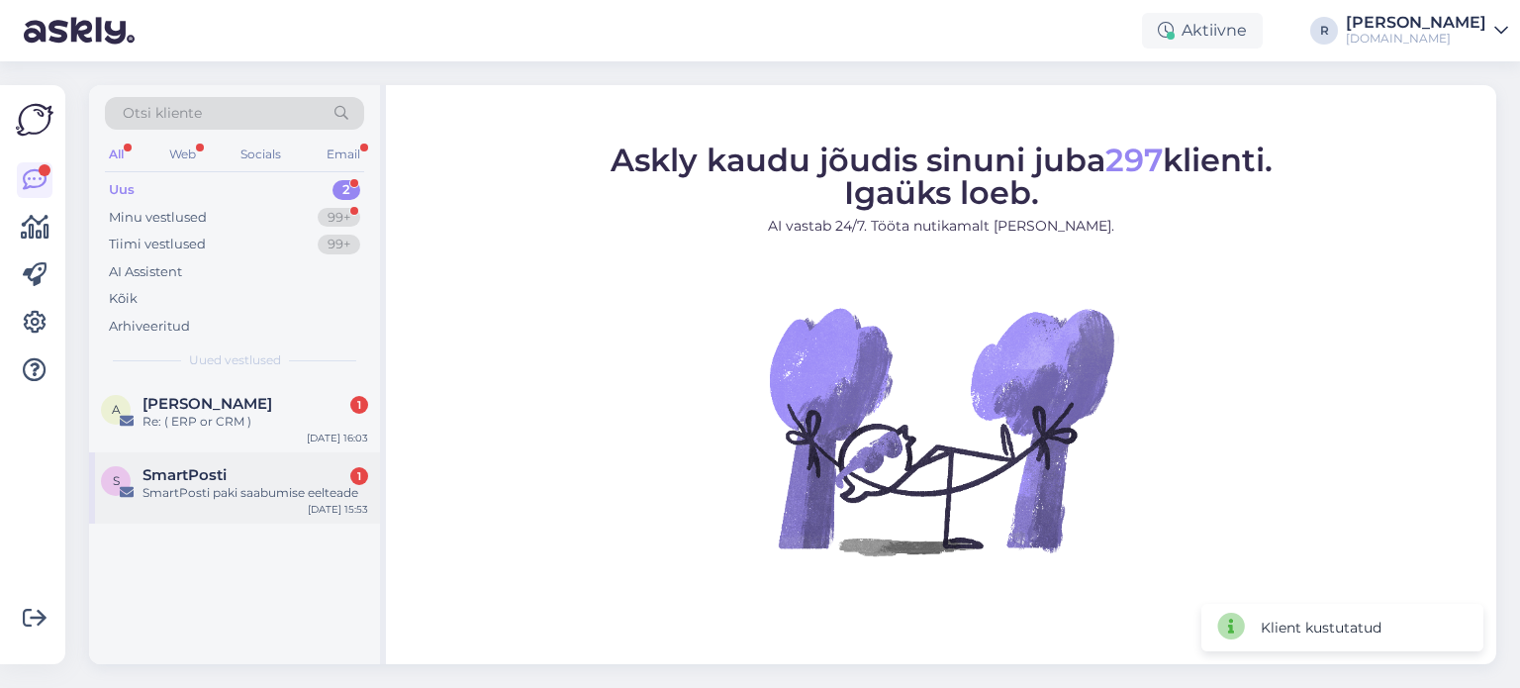
click at [212, 498] on div "SmartPosti paki saabumise eelteade" at bounding box center [256, 493] width 226 height 18
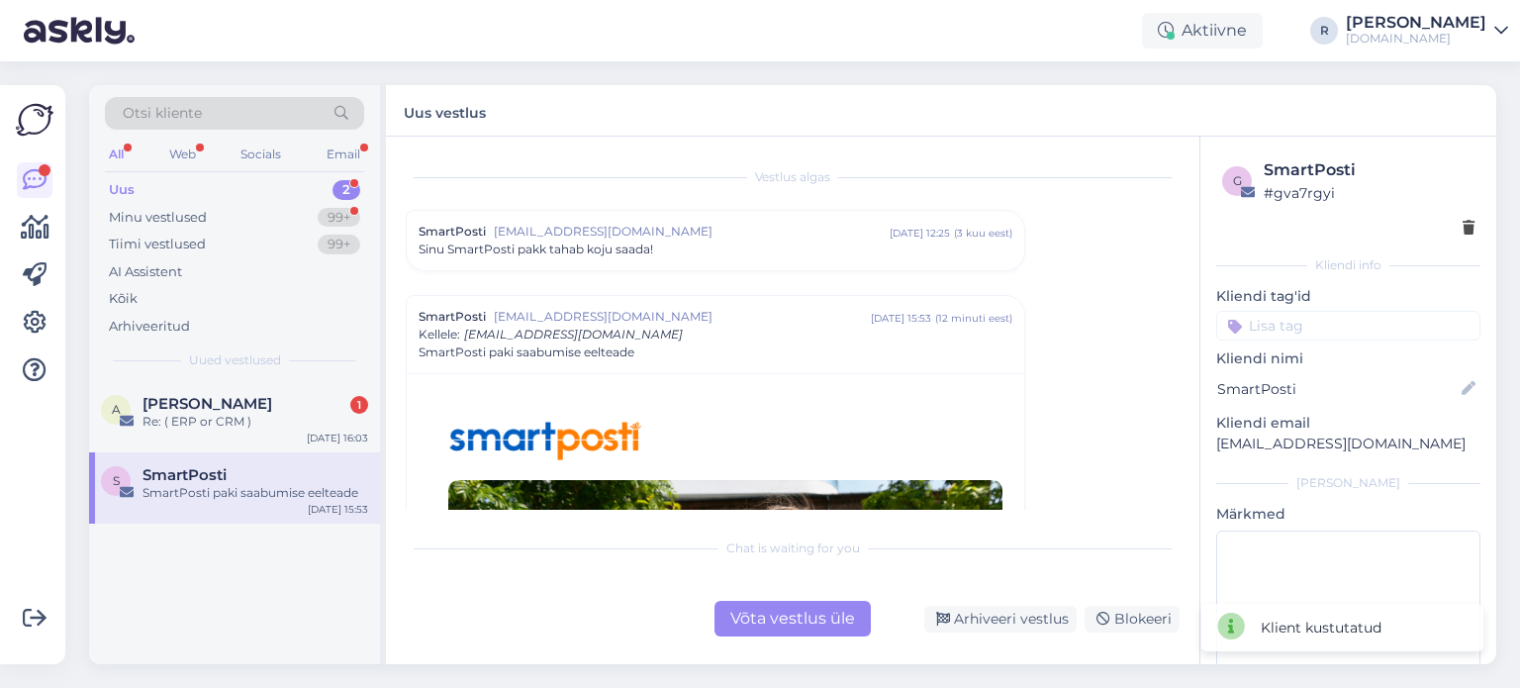
click at [813, 617] on div "Võta vestlus üle" at bounding box center [793, 619] width 156 height 36
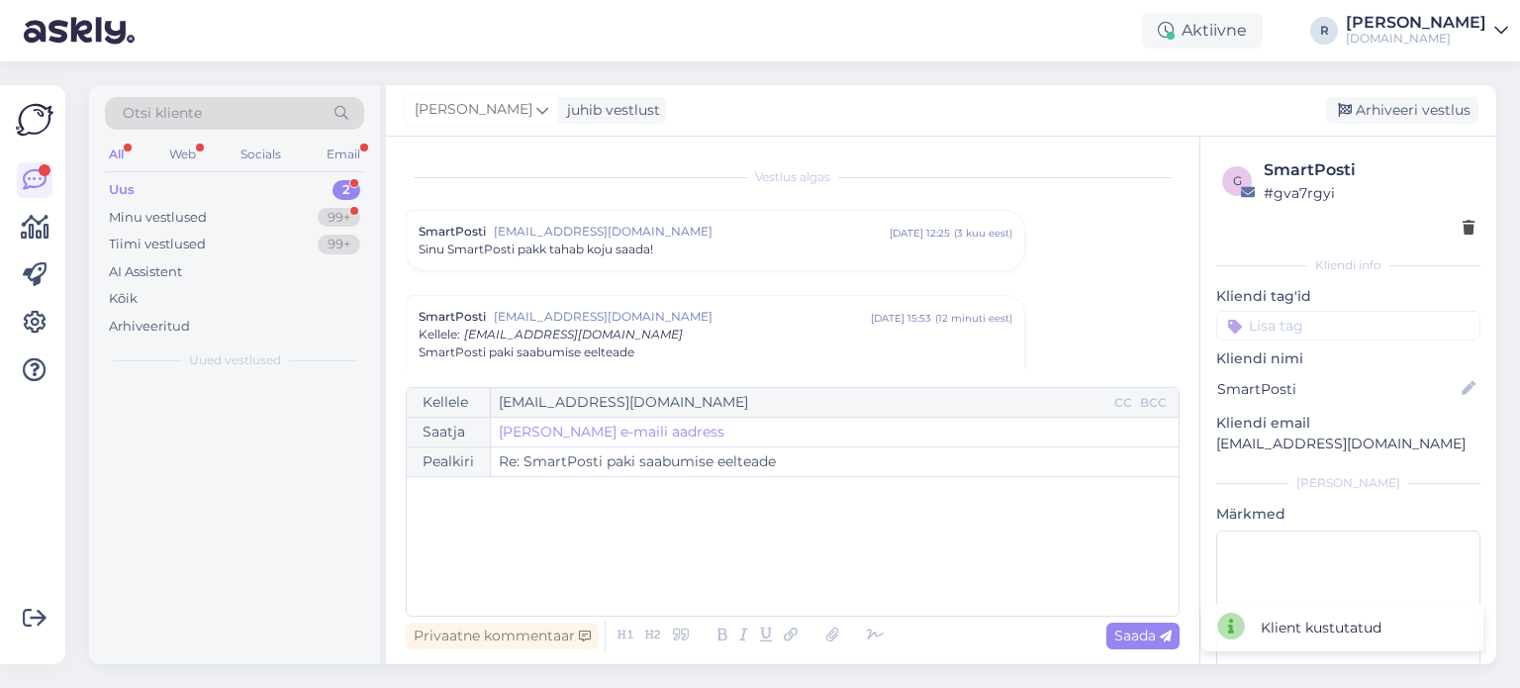
scroll to position [139, 0]
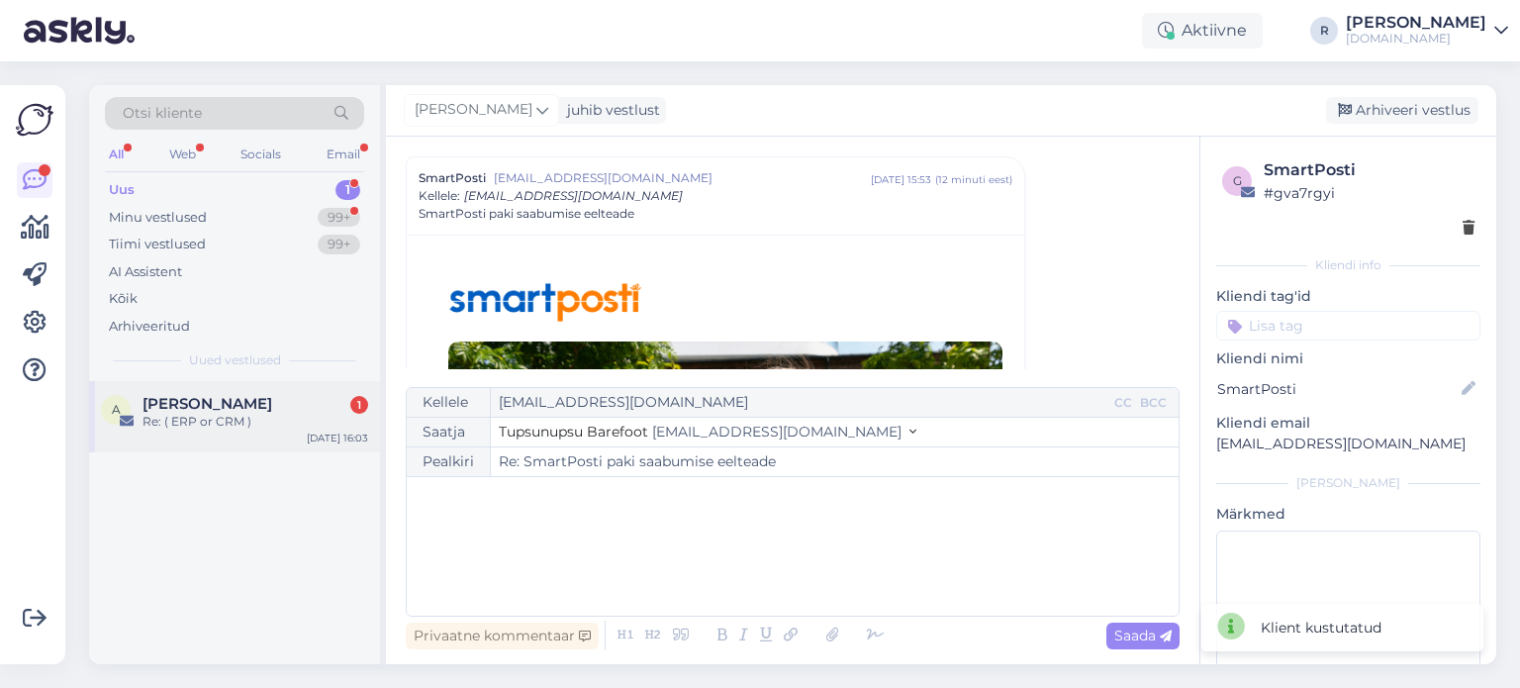
click at [218, 428] on div "Re: ( ERP or CRM )" at bounding box center [256, 422] width 226 height 18
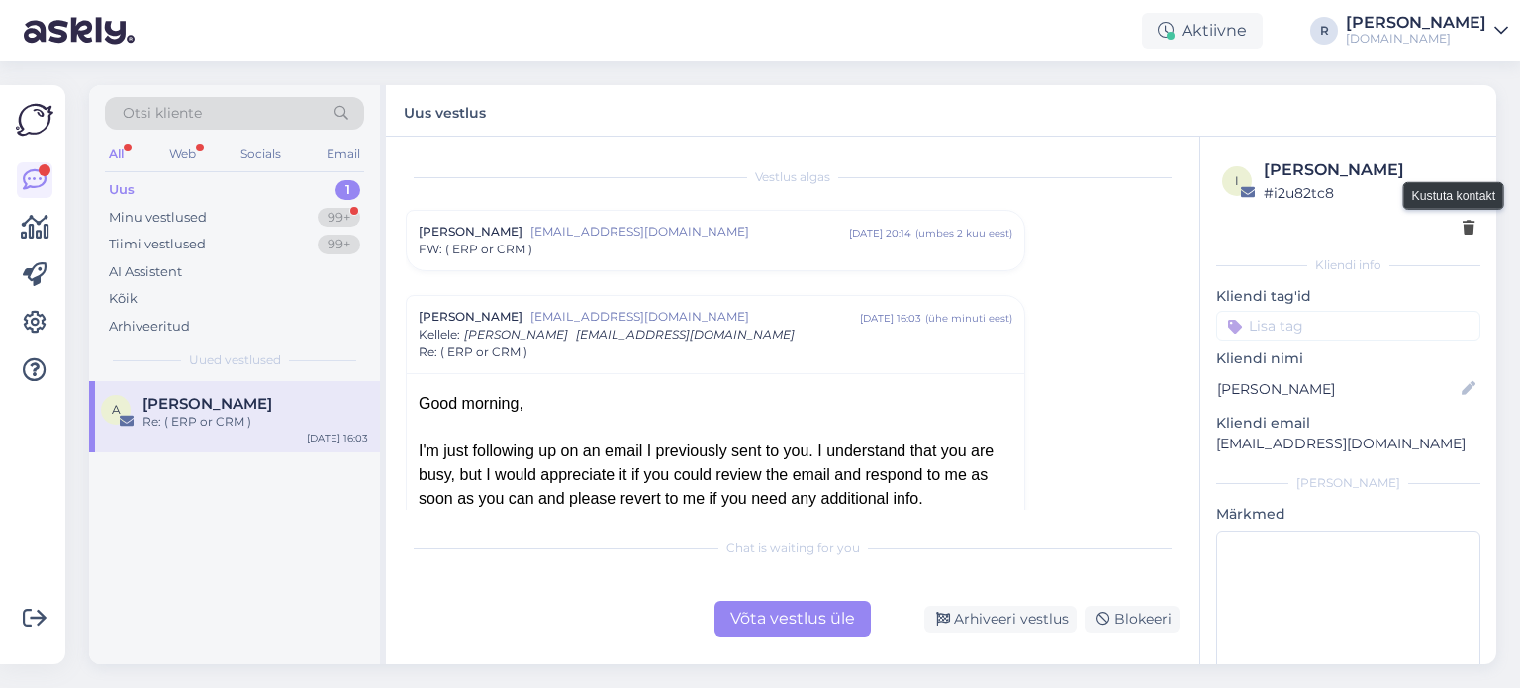
click at [1463, 226] on icon at bounding box center [1469, 229] width 12 height 14
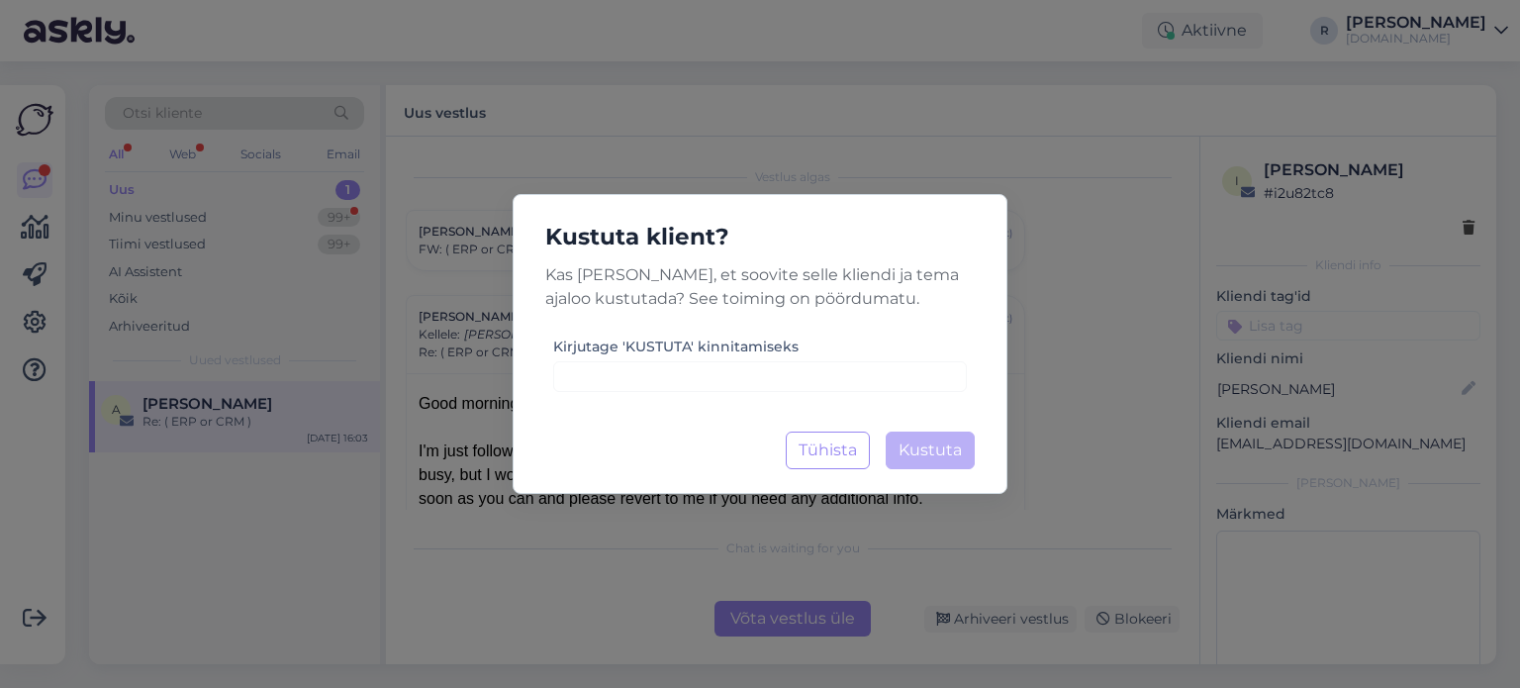
click at [697, 409] on div "Kustuta klient? Kas olete kindel, et soovite selle kliendi ja tema ajaloo kustu…" at bounding box center [760, 344] width 495 height 300
click at [689, 383] on input at bounding box center [760, 376] width 414 height 31
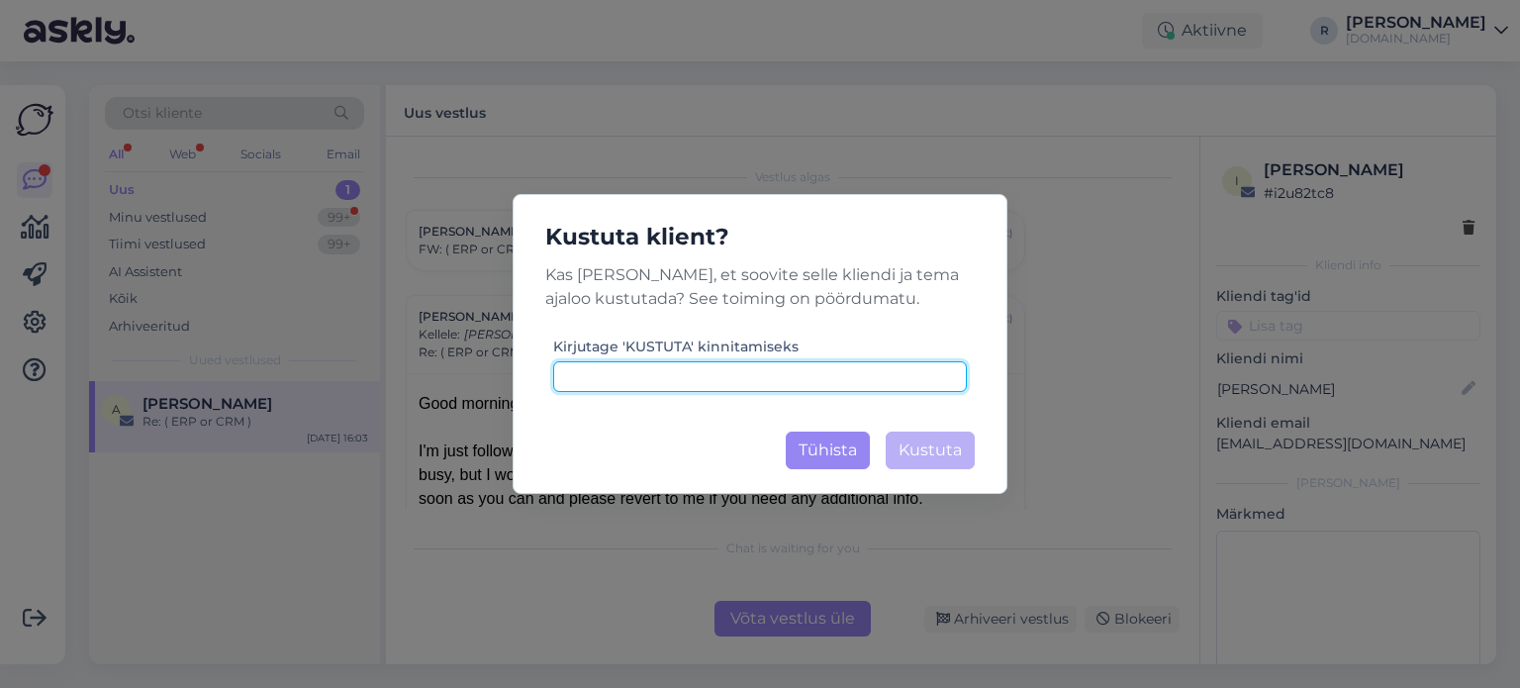
paste input "kustuta"
type input "kustuta"
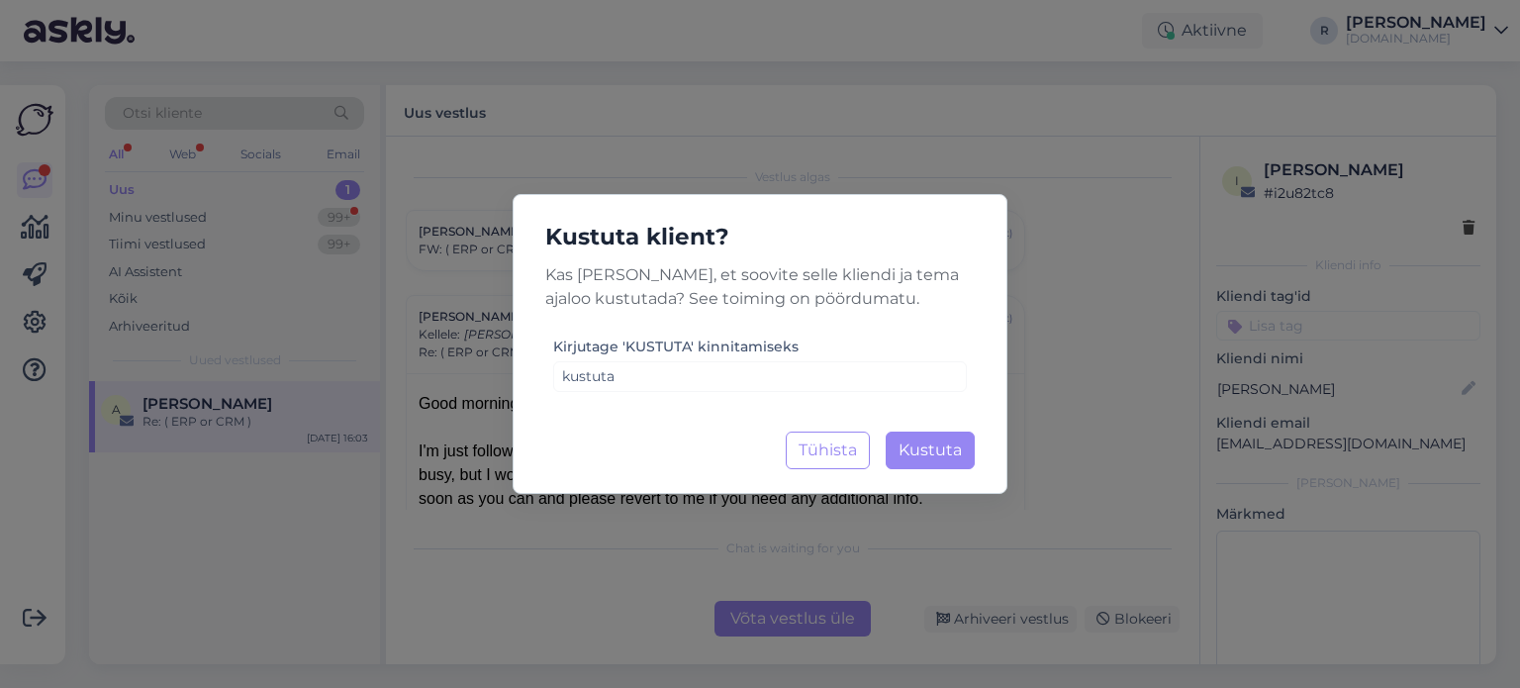
click at [986, 452] on div "Kustuta klient? Kas olete kindel, et soovite selle kliendi ja tema ajaloo kustu…" at bounding box center [760, 344] width 495 height 300
click at [940, 454] on span "Kustuta" at bounding box center [930, 449] width 63 height 19
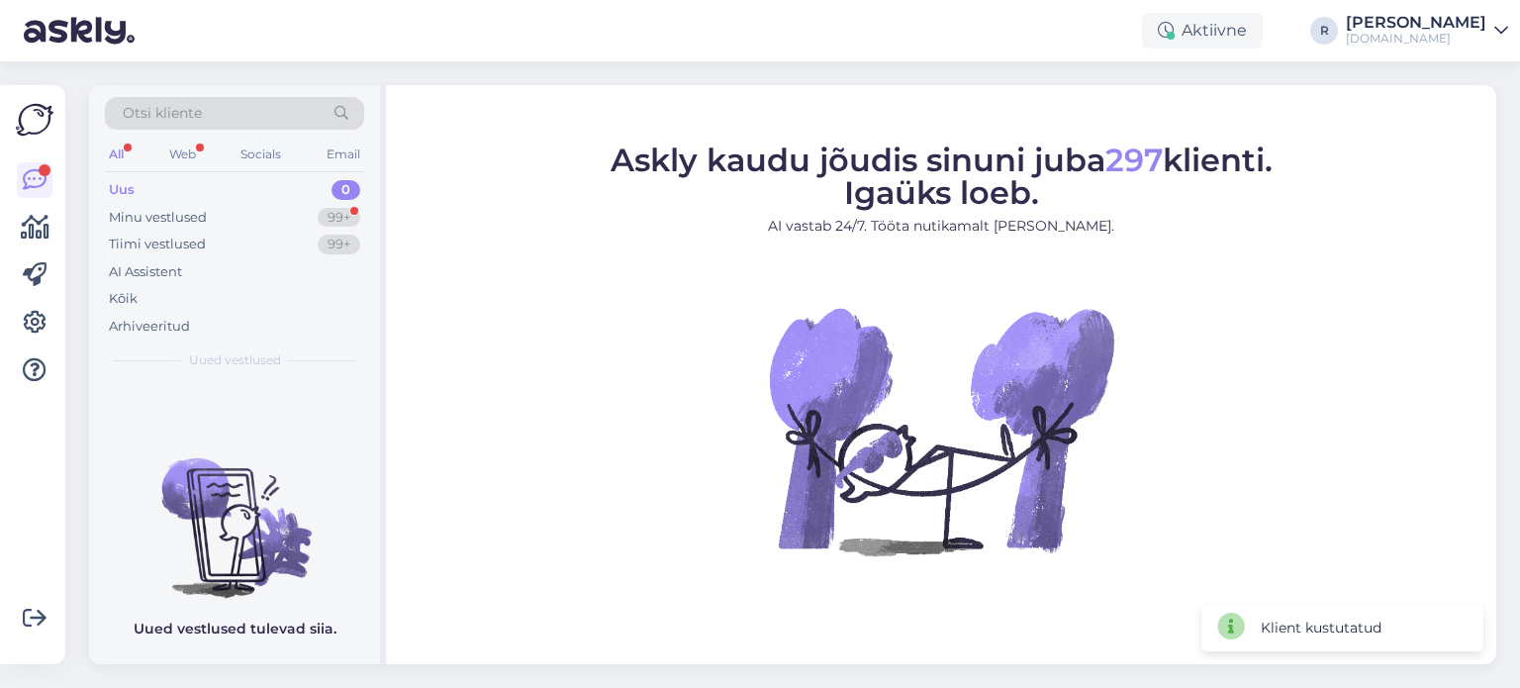
click at [103, 145] on div "Otsi kliente All Web Socials Email Uus 0 Minu vestlused 99+ Tiimi vestlused 99+…" at bounding box center [234, 233] width 291 height 296
click at [108, 152] on div "All" at bounding box center [116, 155] width 23 height 26
click at [127, 296] on div "Kõik" at bounding box center [123, 299] width 29 height 20
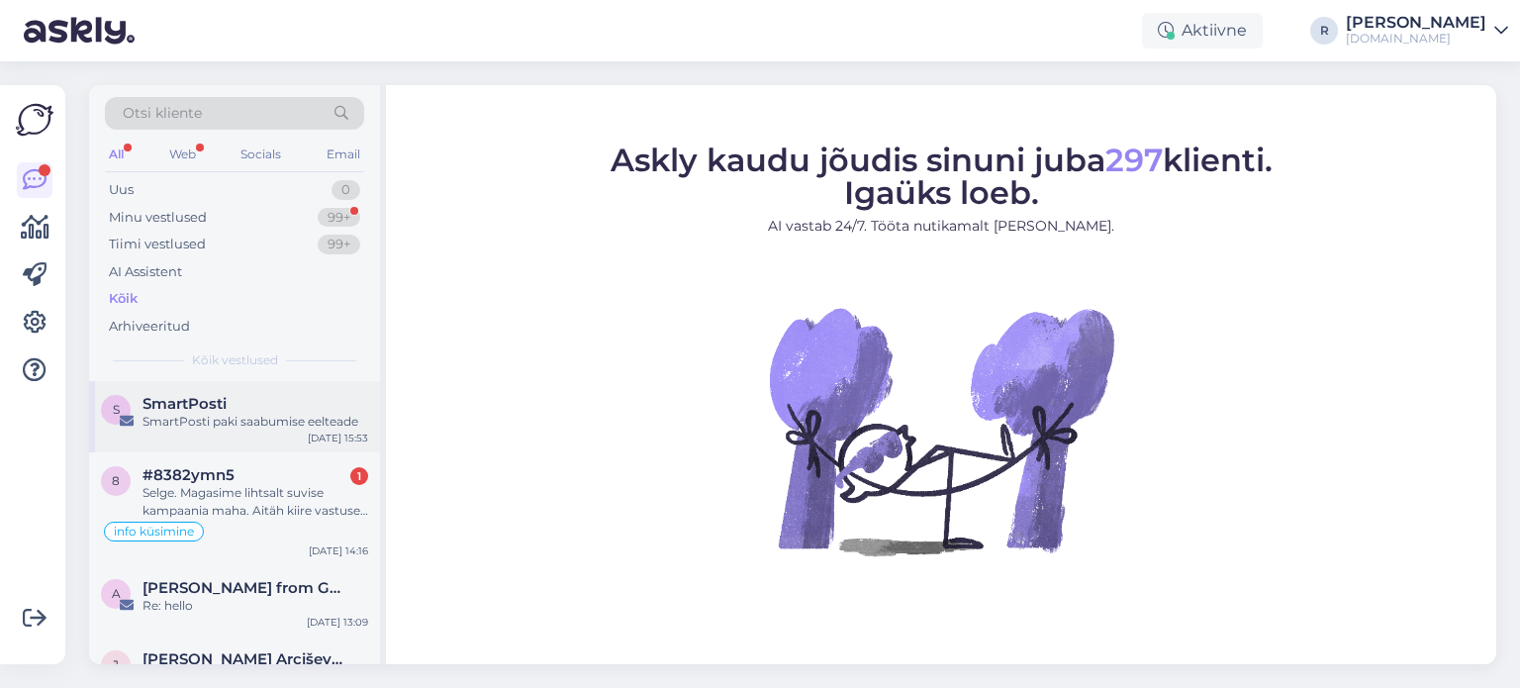
scroll to position [99, 0]
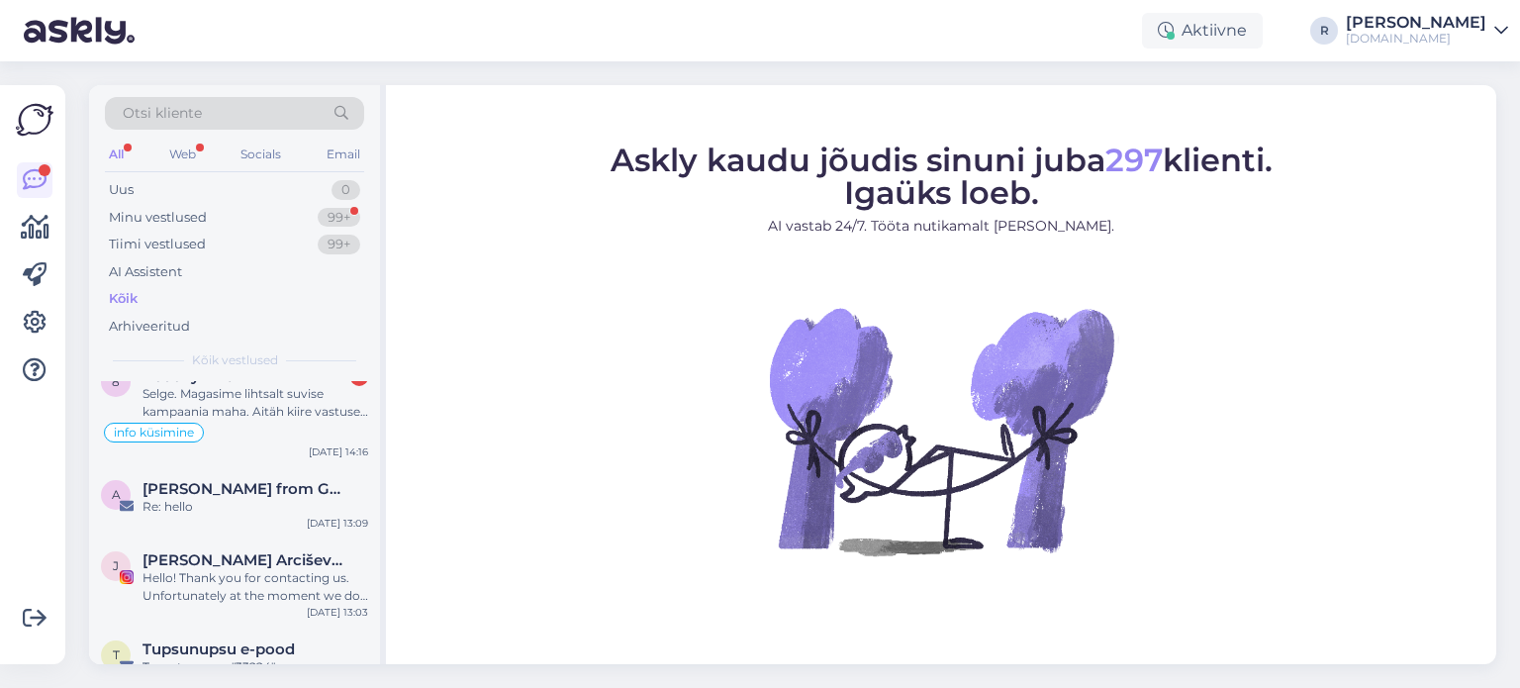
click at [240, 407] on div "Selge. Magasime lihtsalt suvise kampaania maha. Aitäh kiire vastuse eest" at bounding box center [256, 403] width 226 height 36
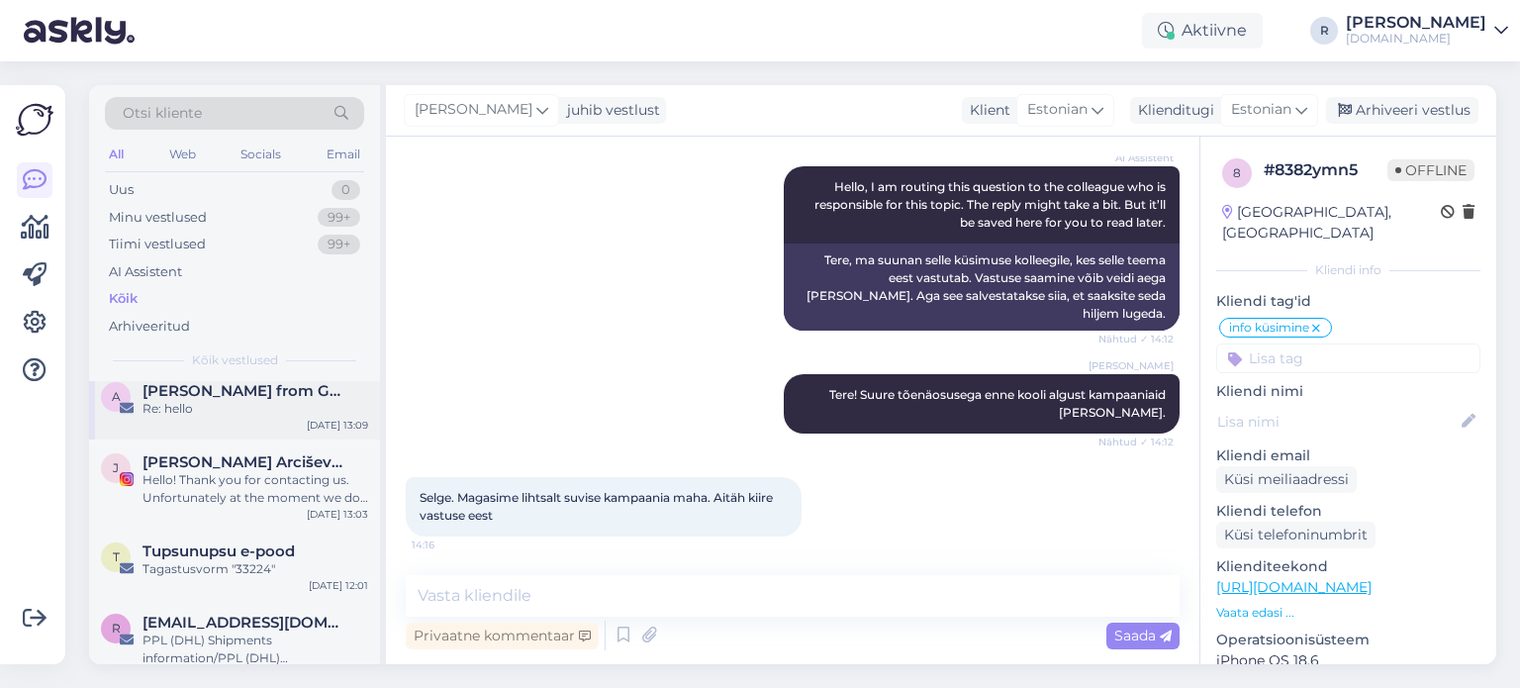
scroll to position [198, 0]
click at [228, 483] on div "Hello! Thank you for contacting us. Unfortunately at the moment we do not have …" at bounding box center [256, 488] width 226 height 36
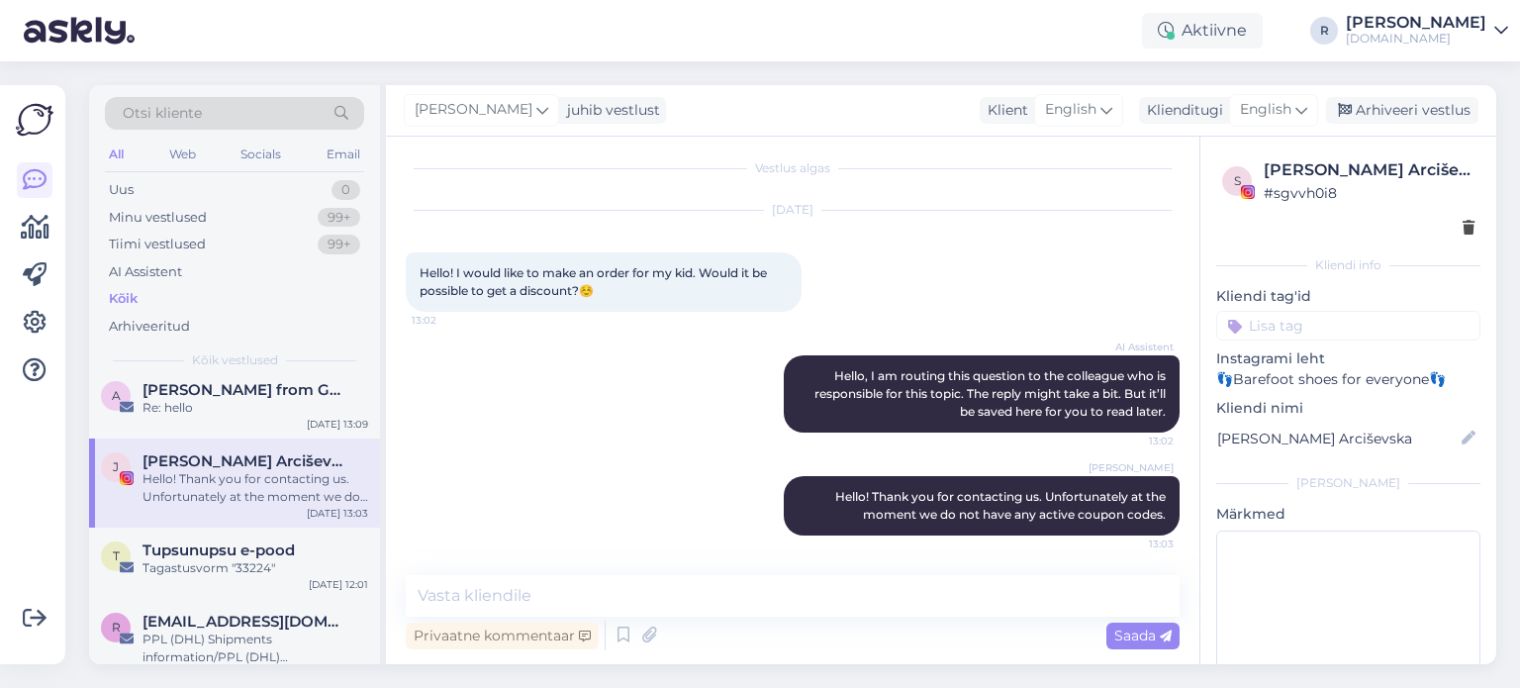
scroll to position [8, 0]
click at [1321, 331] on input at bounding box center [1349, 326] width 264 height 30
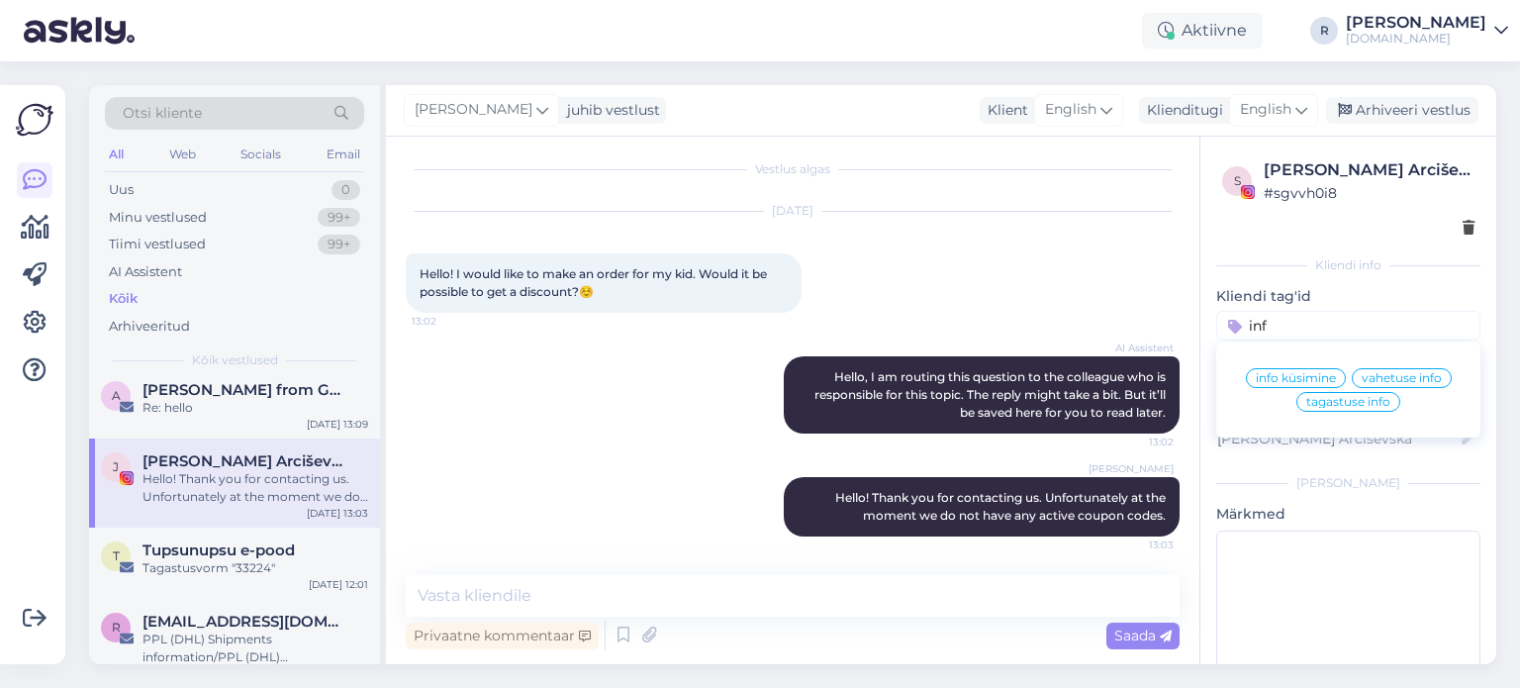
type input "inf"
click at [1270, 375] on span "info küsimine" at bounding box center [1296, 378] width 80 height 12
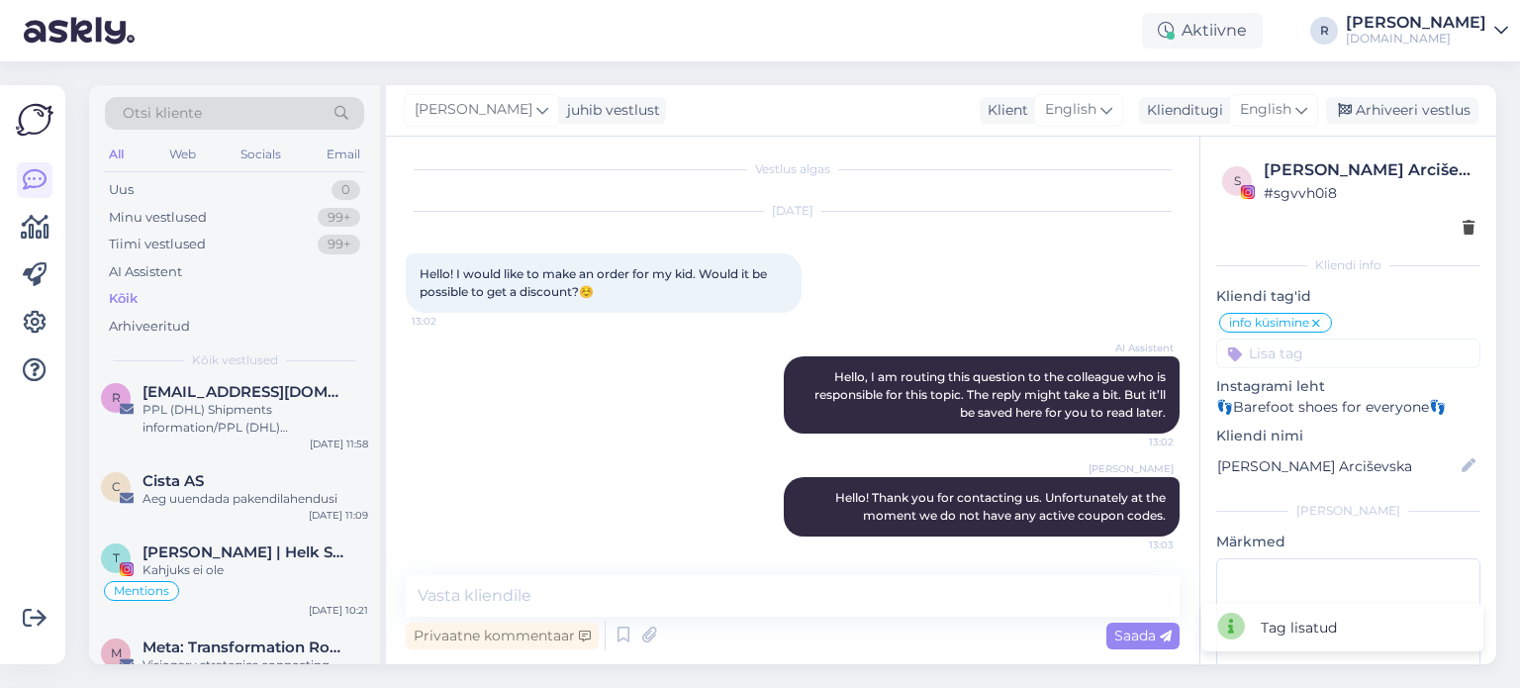
scroll to position [495, 0]
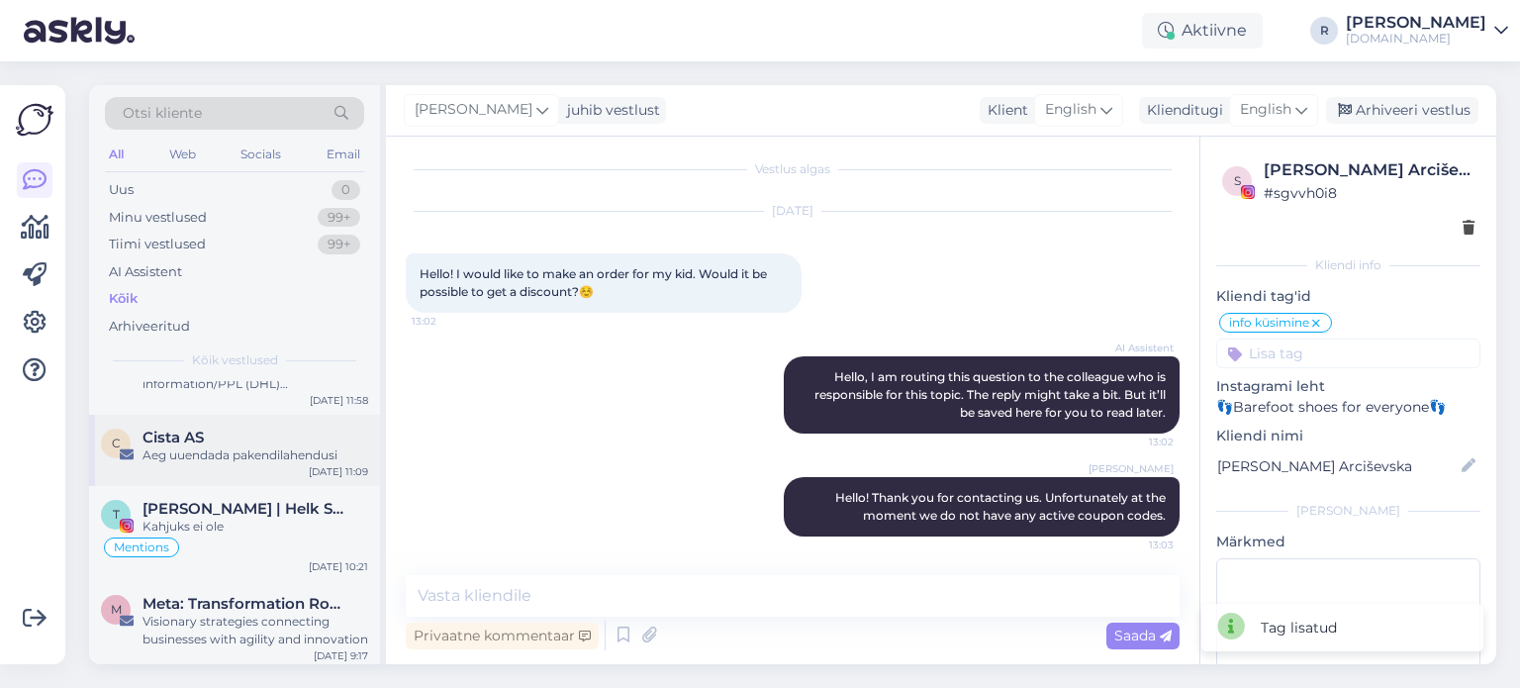
click at [243, 448] on div "Aeg uuendada pakendilahendusi" at bounding box center [256, 455] width 226 height 18
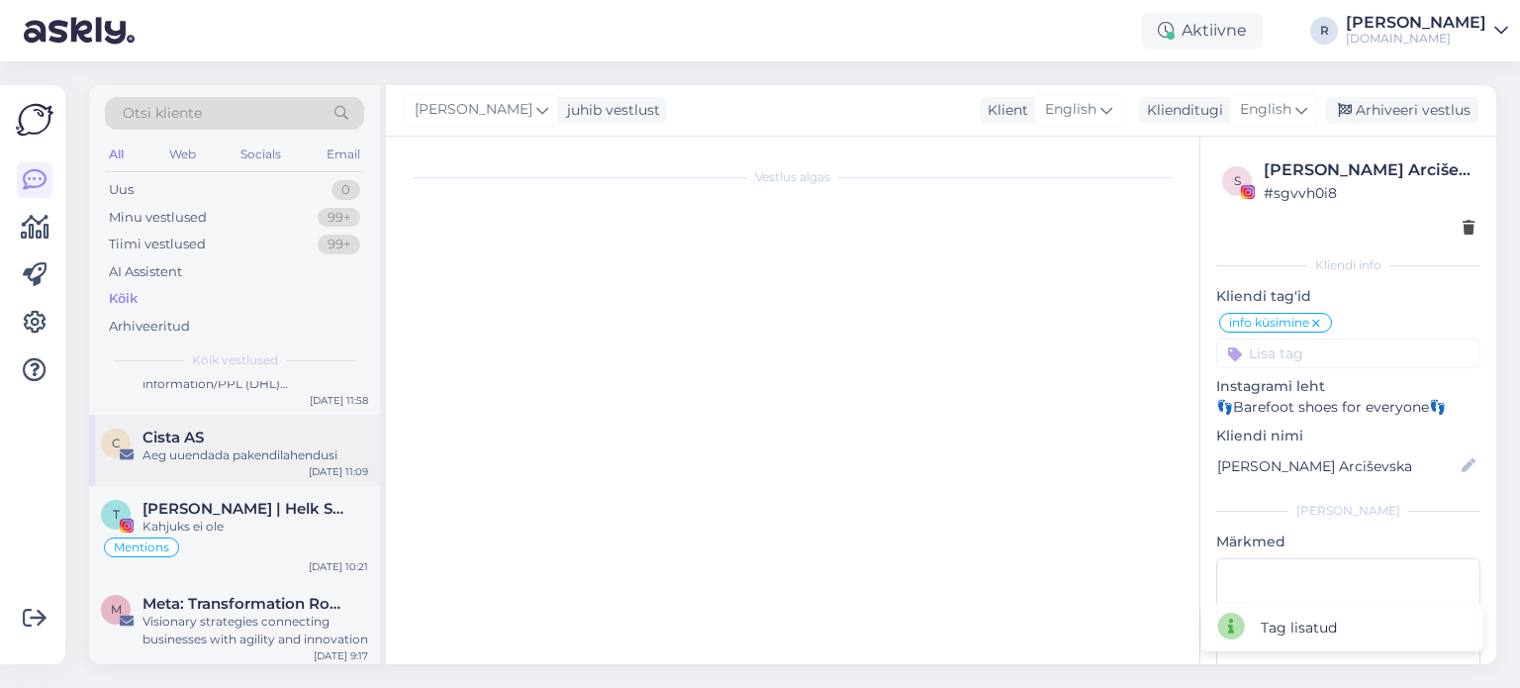
scroll to position [0, 0]
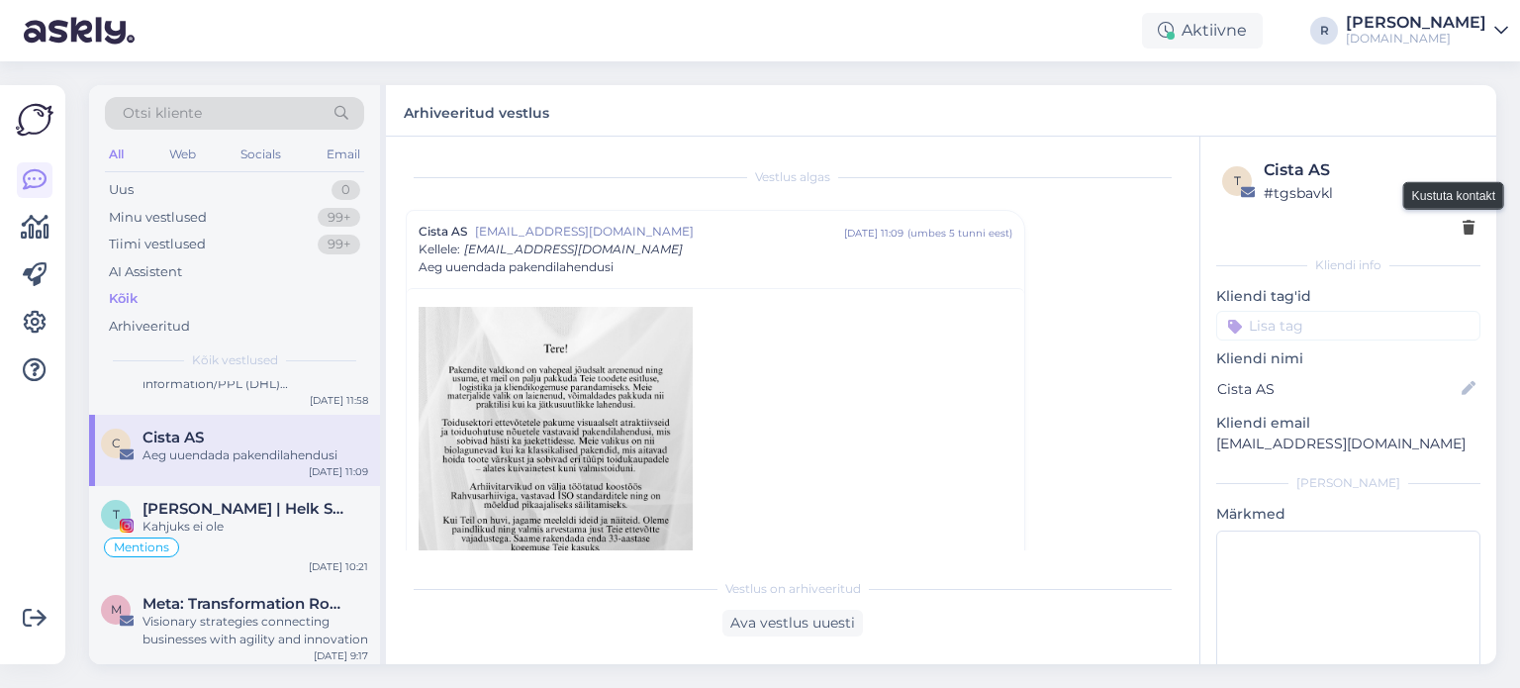
click at [1463, 229] on icon at bounding box center [1469, 229] width 12 height 14
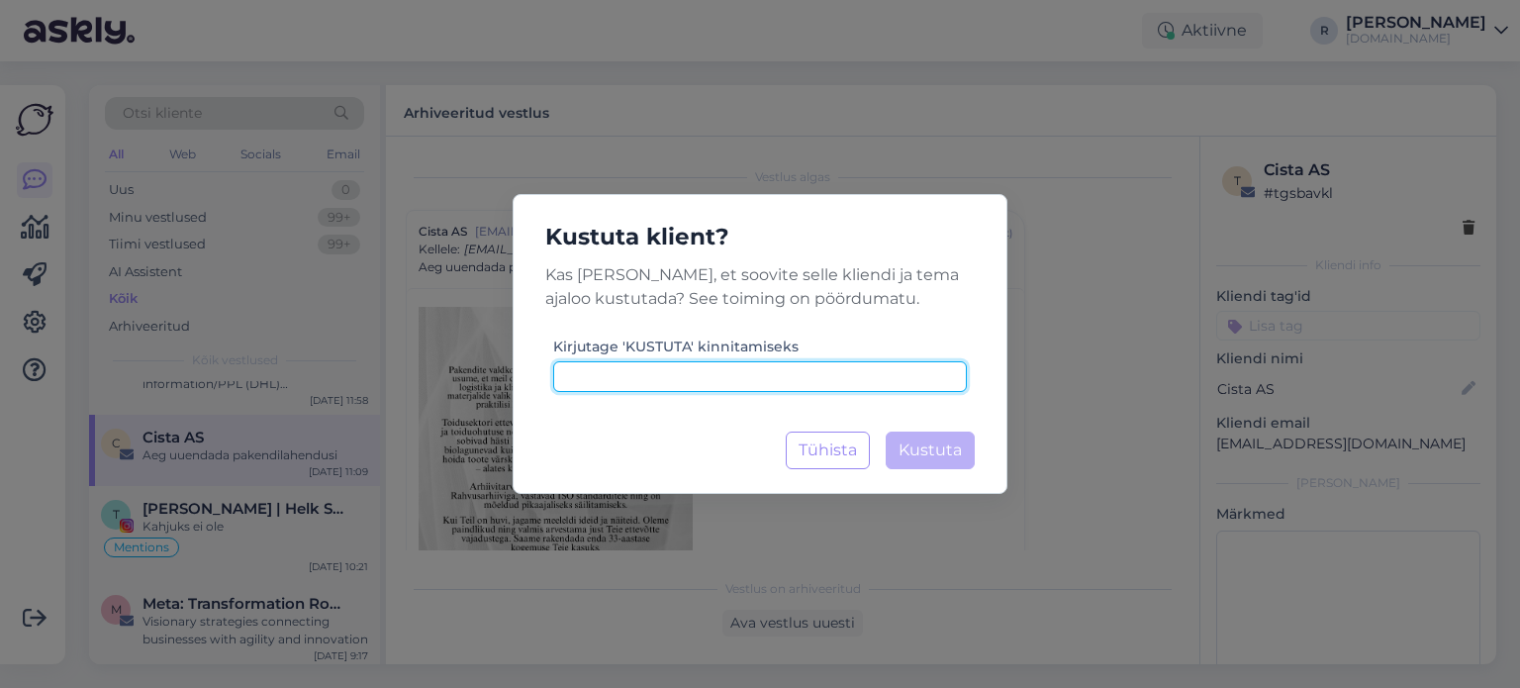
click at [839, 379] on input at bounding box center [760, 376] width 414 height 31
paste input "kustuta"
type input "kustuta"
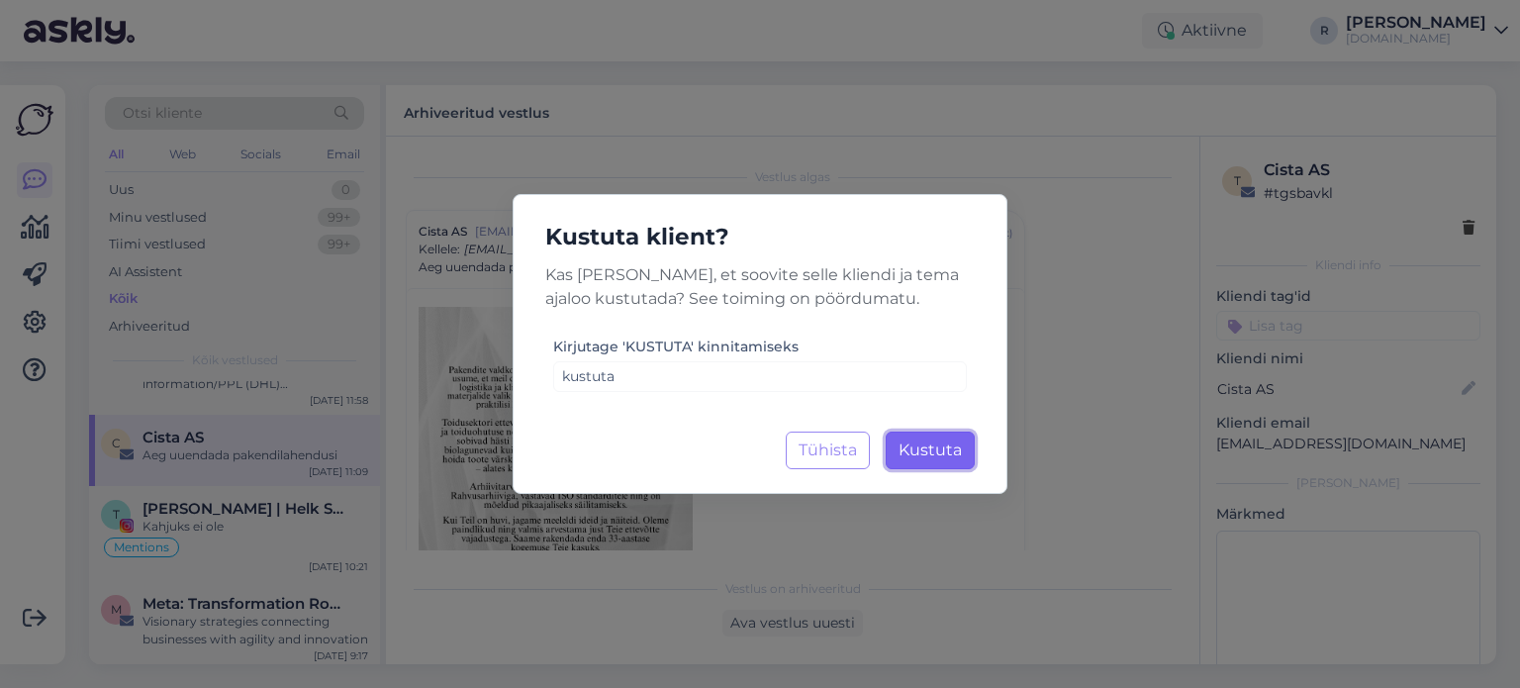
click at [951, 448] on span "Kustuta" at bounding box center [930, 449] width 63 height 19
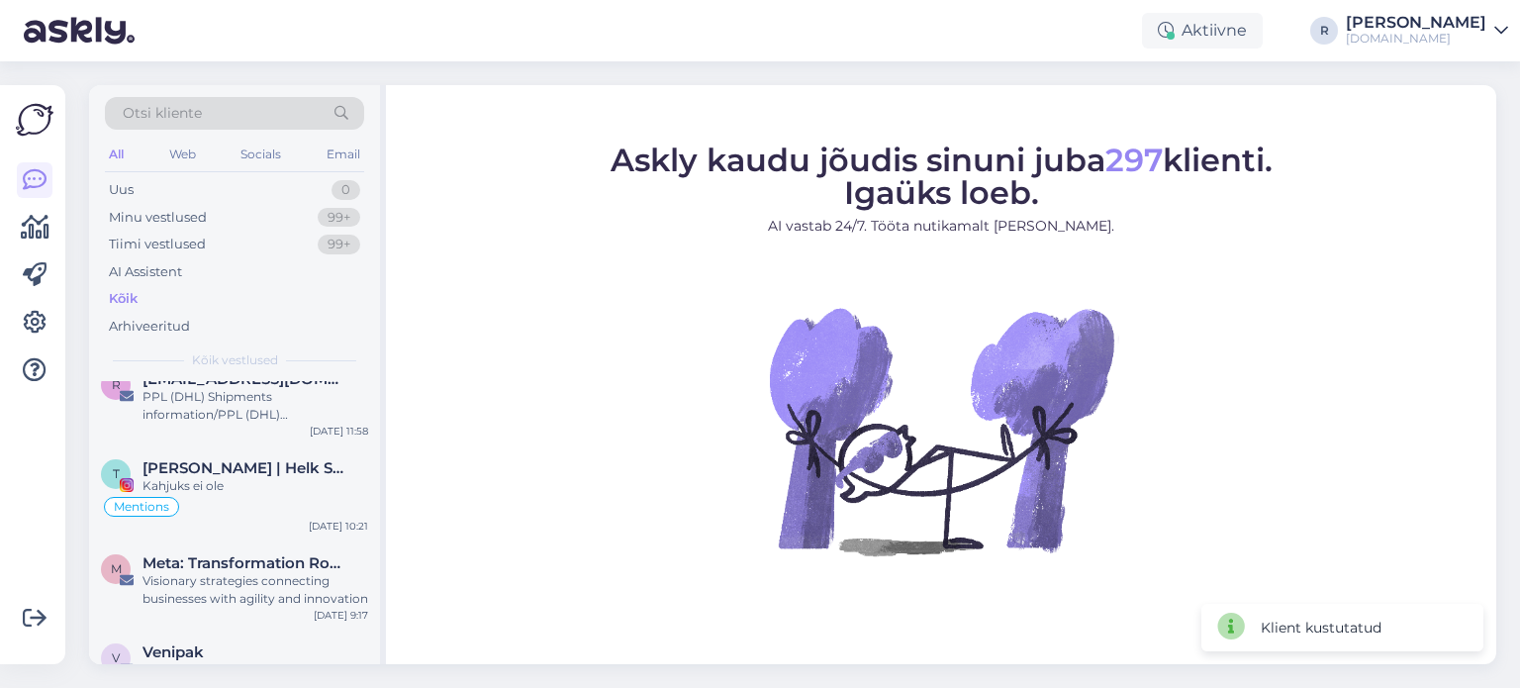
scroll to position [495, 0]
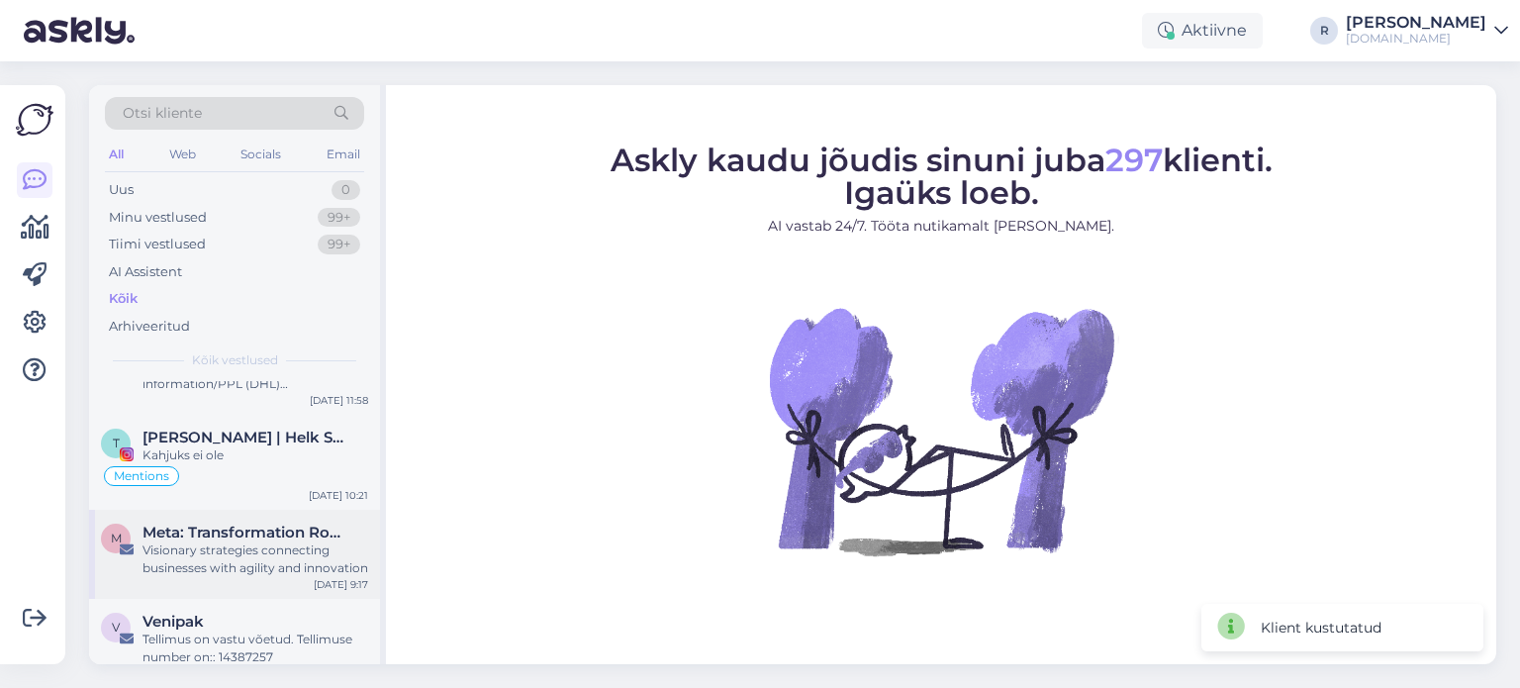
click at [243, 524] on span "Meta: Transformation Roadmap" at bounding box center [246, 533] width 206 height 18
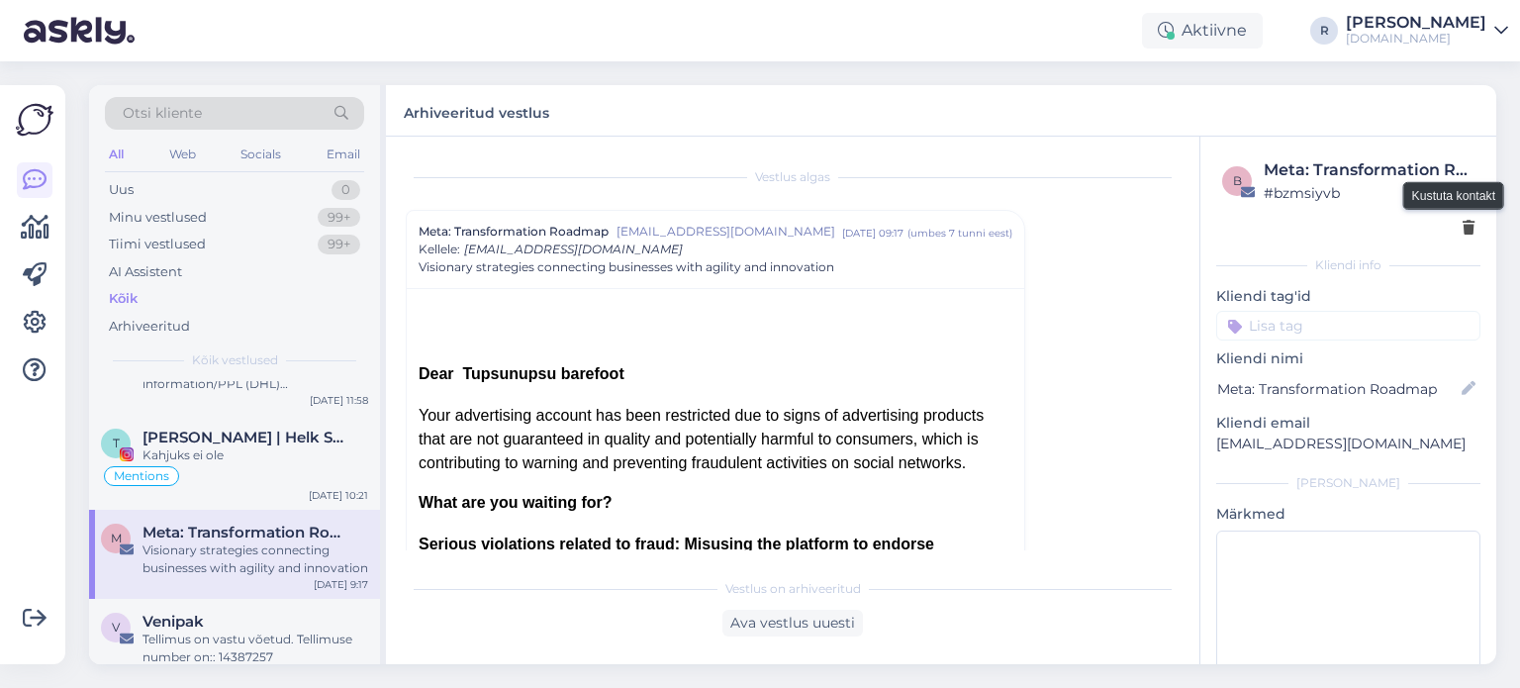
click at [1463, 227] on icon at bounding box center [1469, 229] width 12 height 14
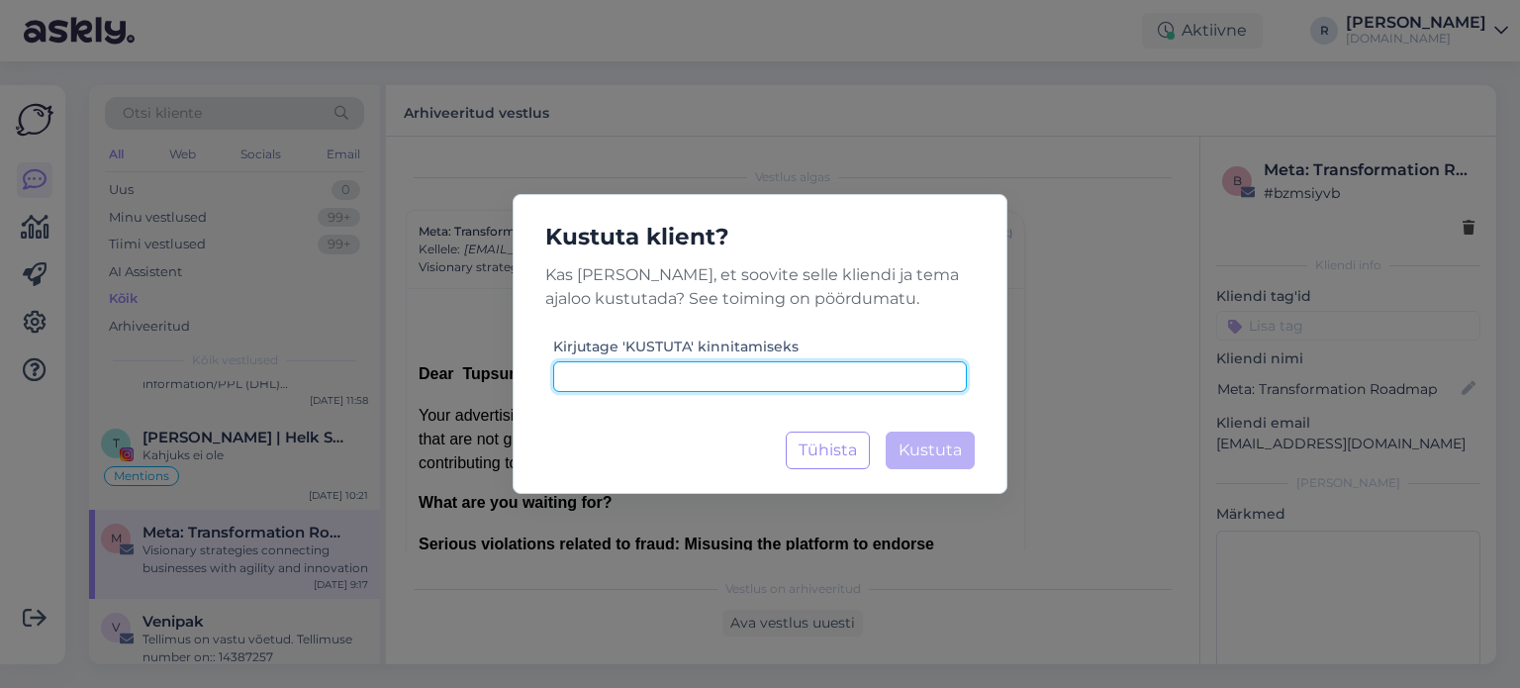
click at [762, 374] on input at bounding box center [760, 376] width 414 height 31
paste input "kustuta"
type input "kustuta"
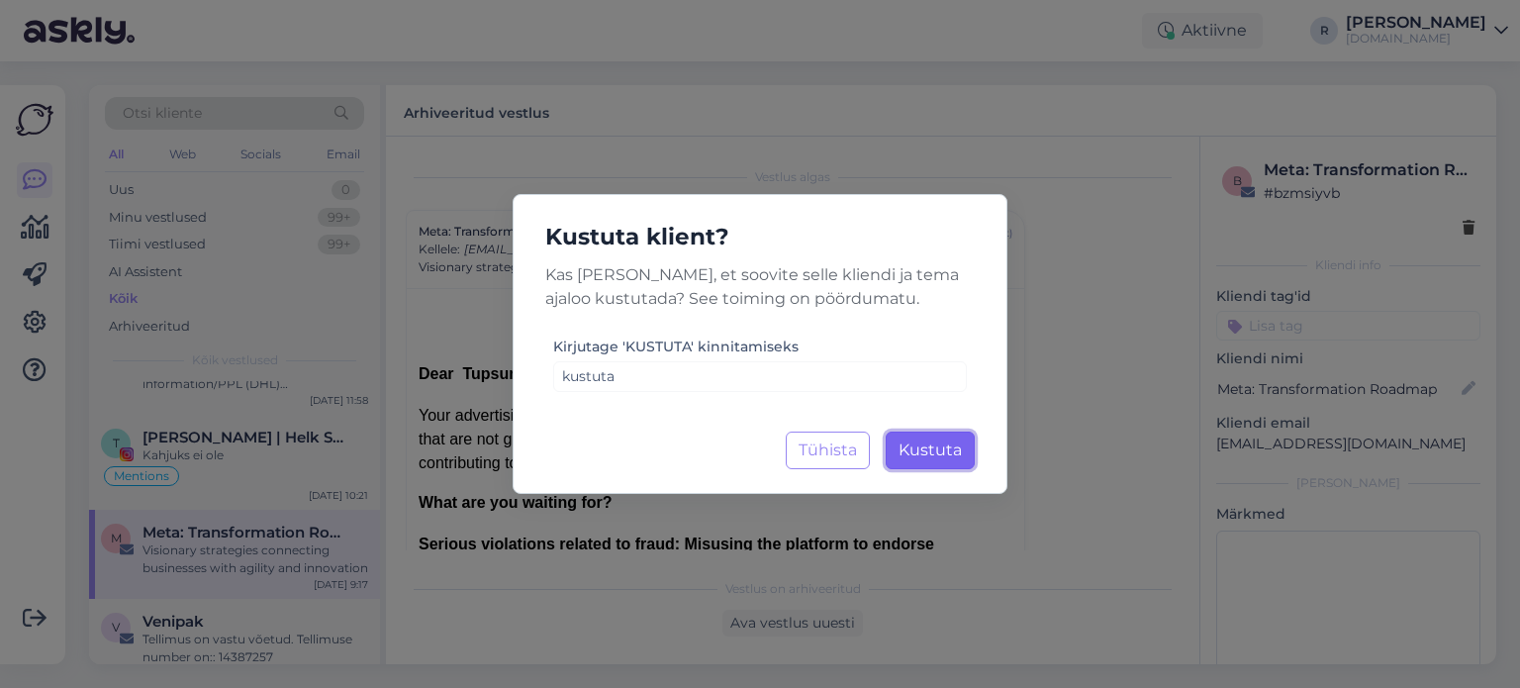
click at [953, 453] on span "Kustuta" at bounding box center [930, 449] width 63 height 19
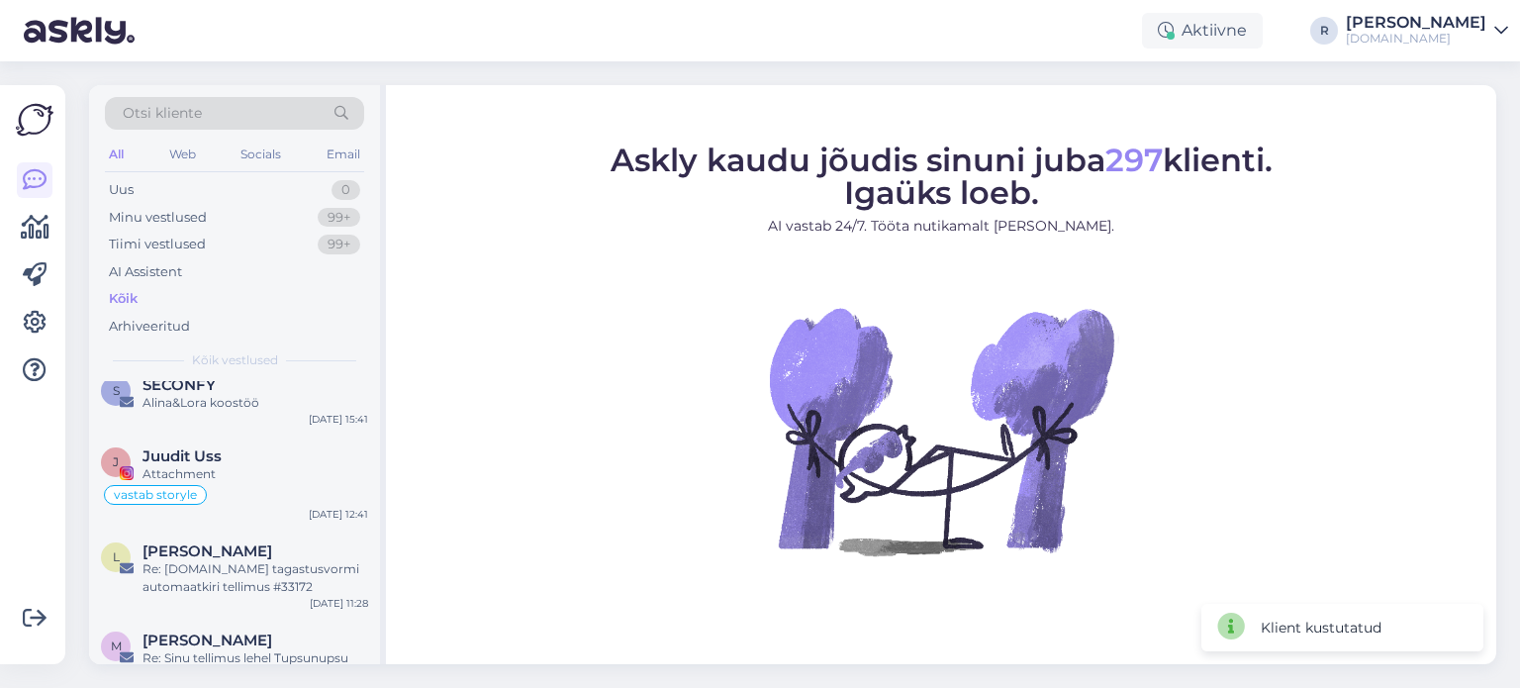
scroll to position [891, 0]
